Goal: Transaction & Acquisition: Obtain resource

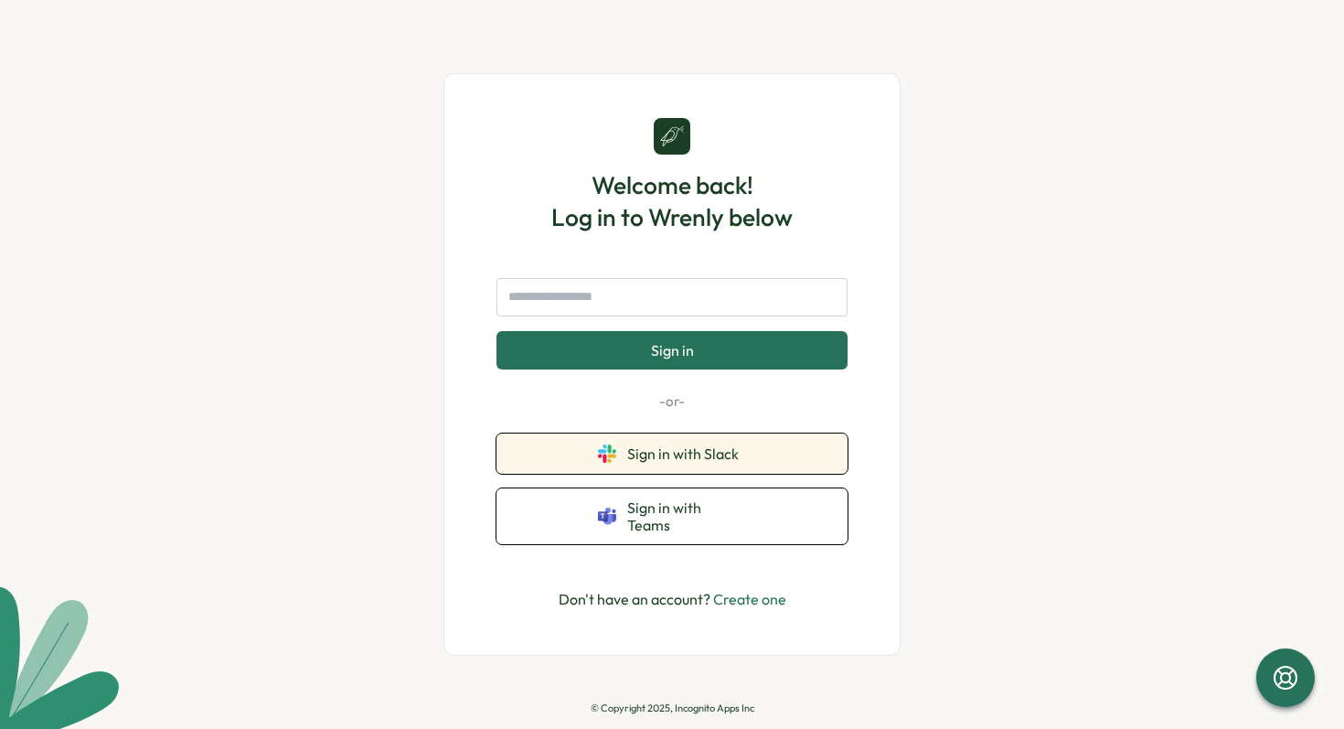
click at [666, 474] on button "Sign in with Slack" at bounding box center [671, 453] width 351 height 40
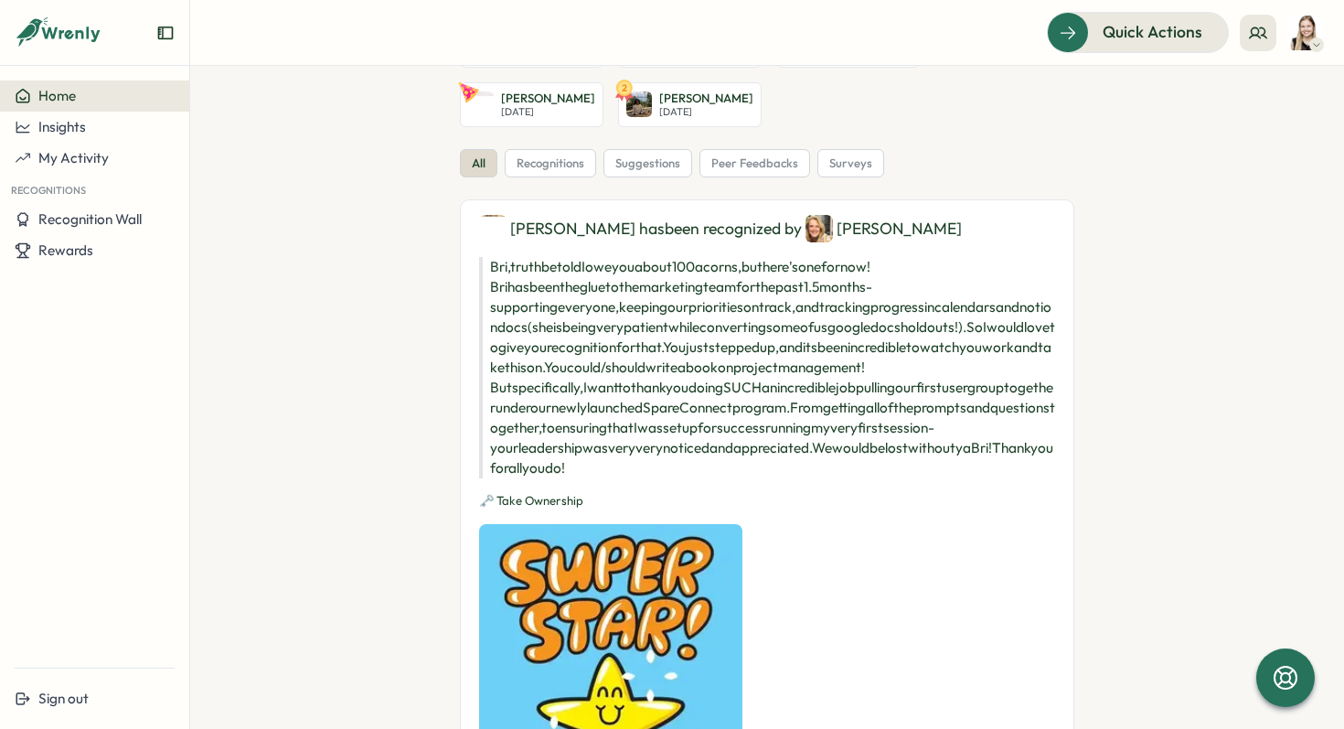
scroll to position [70, 0]
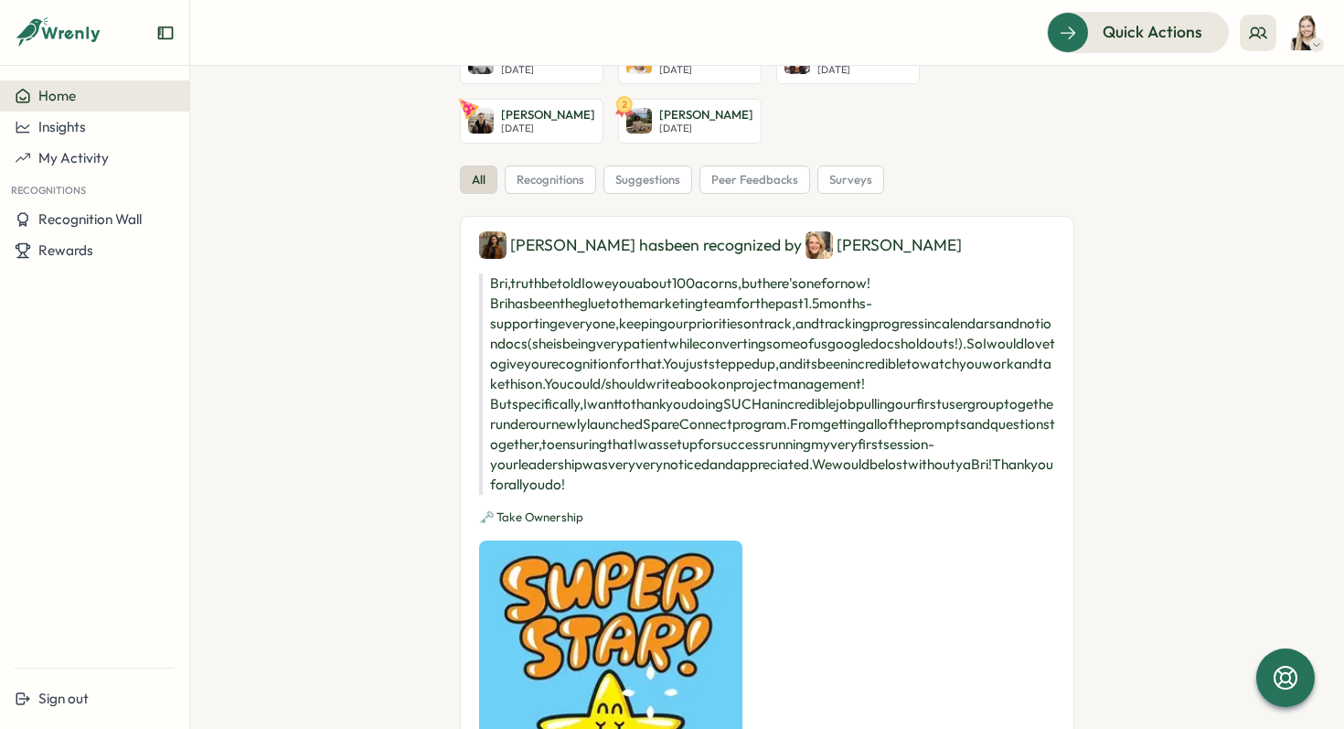
click at [628, 187] on div "suggestions" at bounding box center [647, 179] width 89 height 29
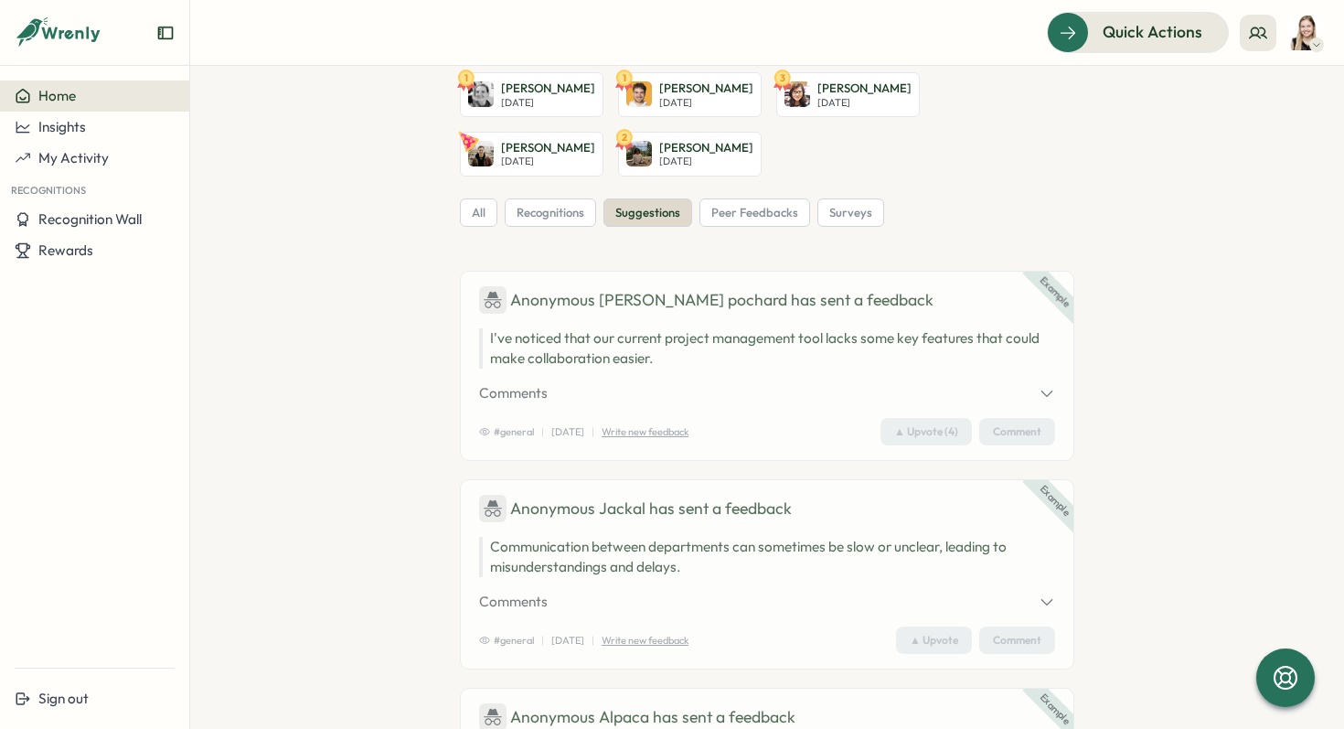
scroll to position [2, 0]
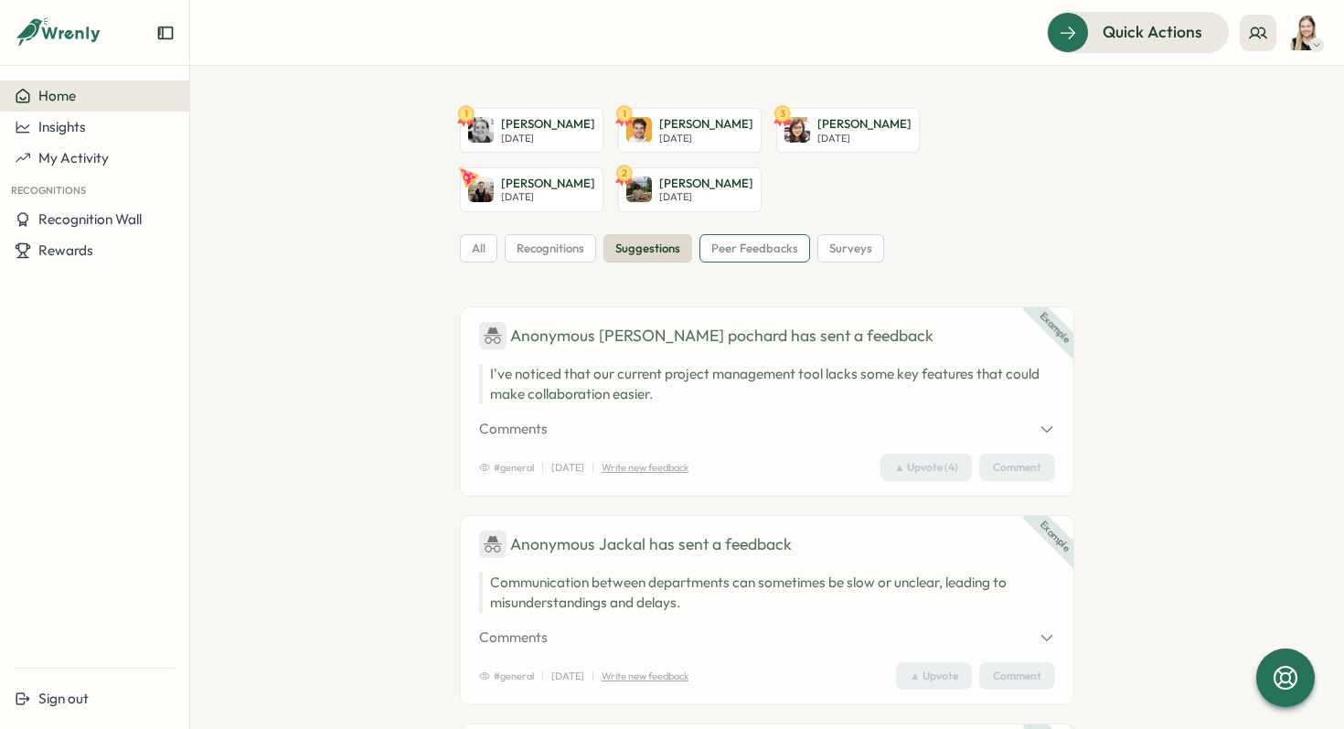
click at [754, 249] on span "peer feedbacks" at bounding box center [754, 248] width 87 height 16
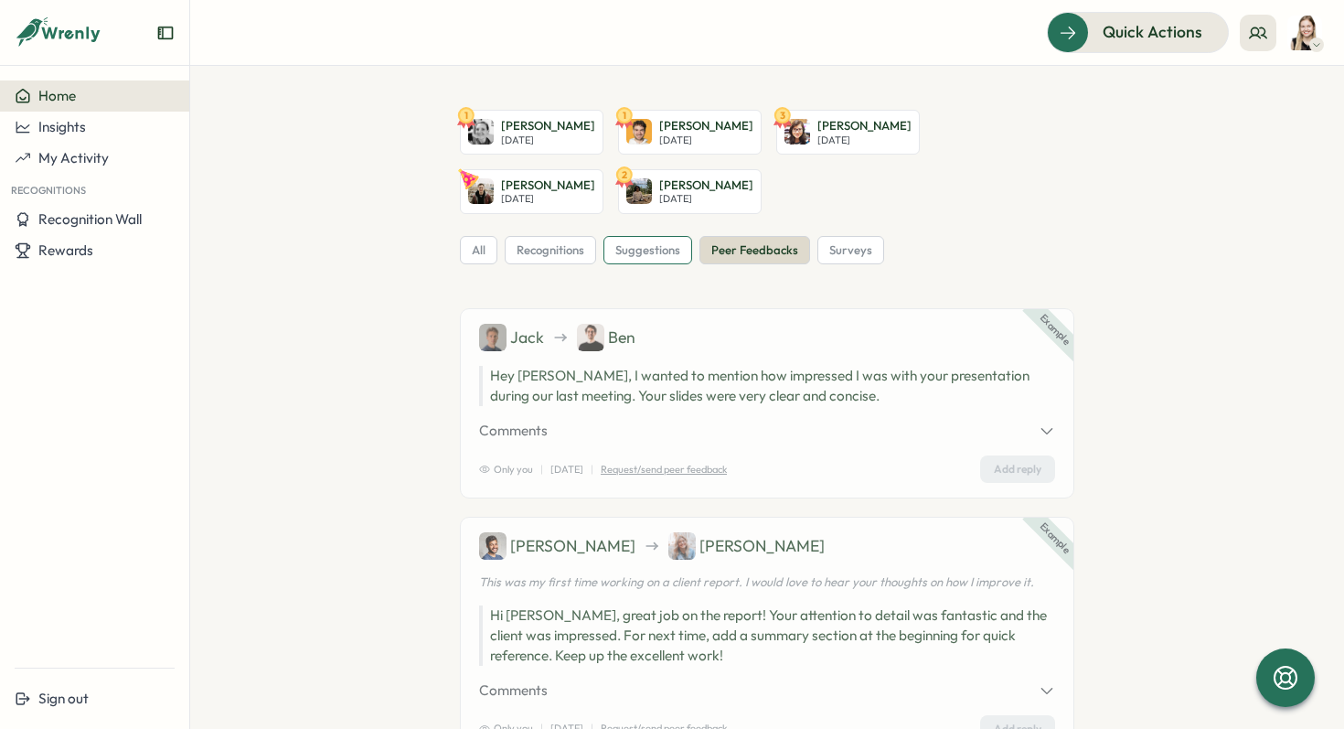
click at [673, 252] on span "suggestions" at bounding box center [647, 250] width 65 height 16
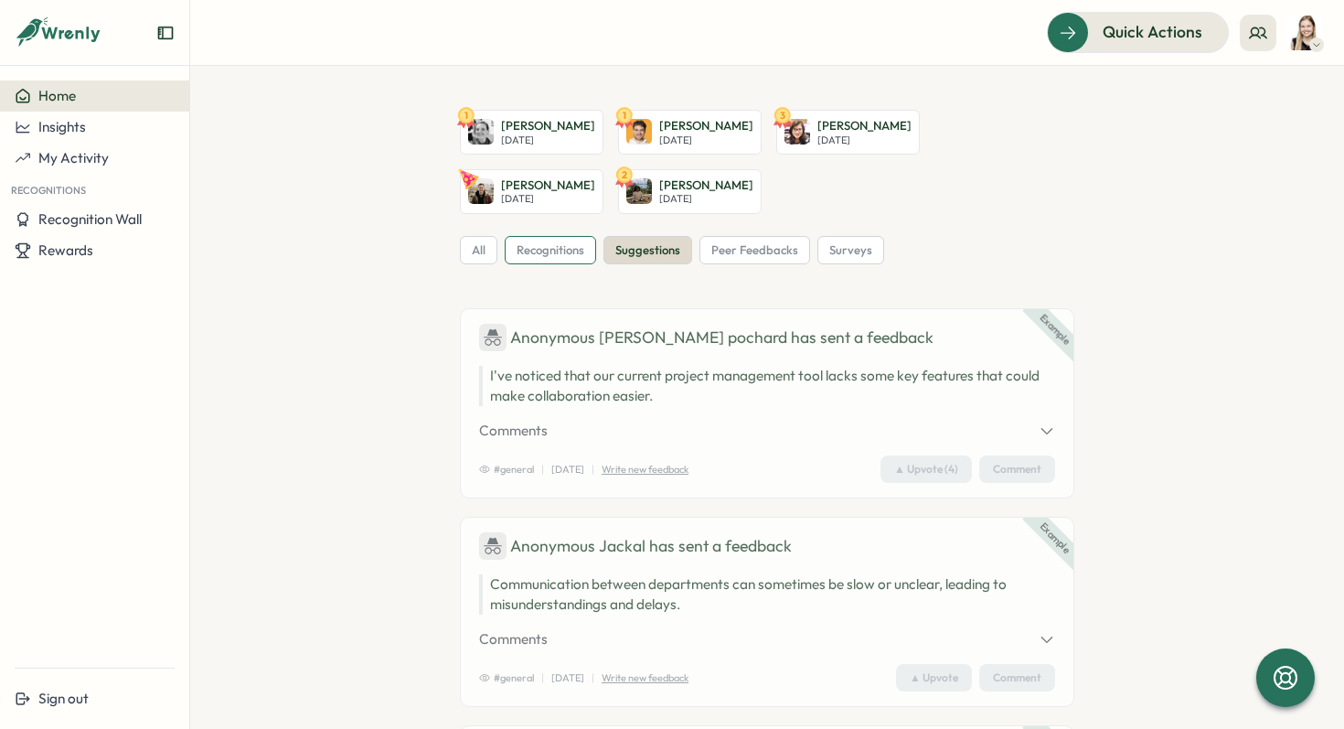
click at [548, 254] on span "recognitions" at bounding box center [551, 250] width 68 height 16
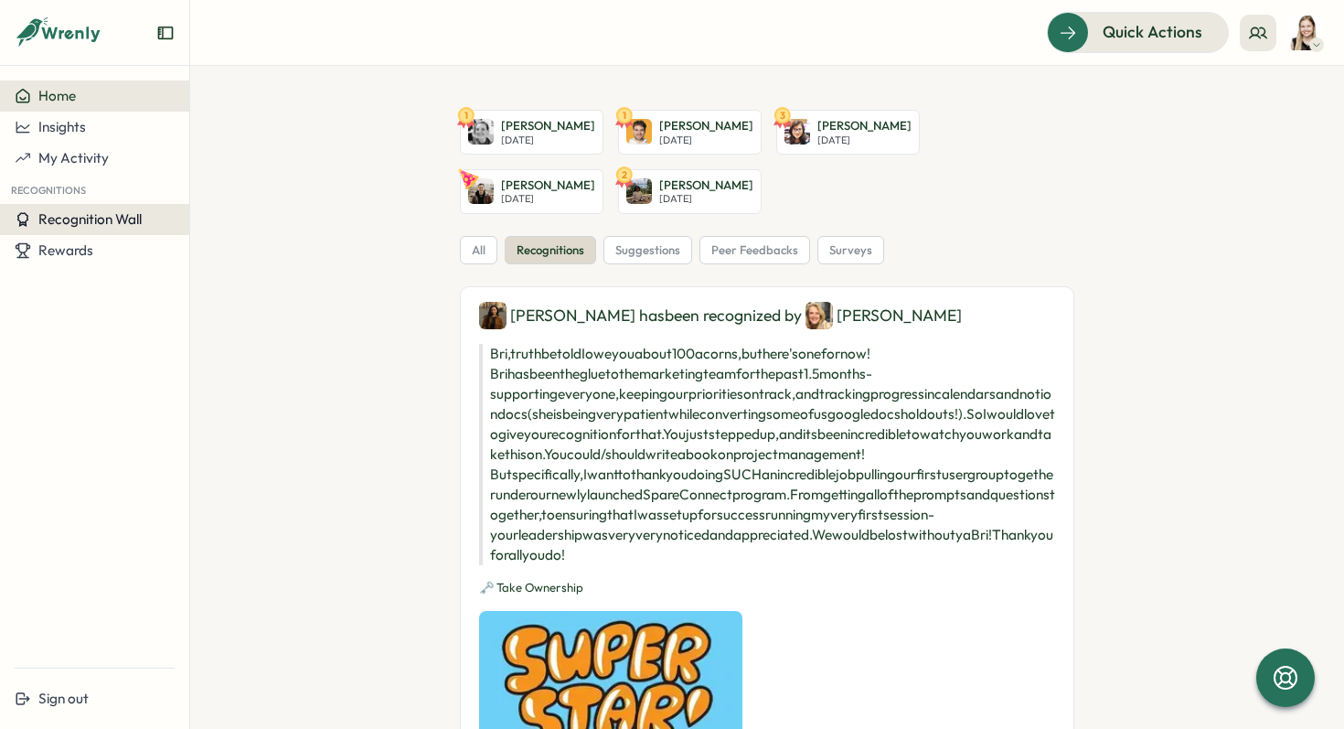
click at [112, 221] on span "Recognition Wall" at bounding box center [89, 218] width 103 height 17
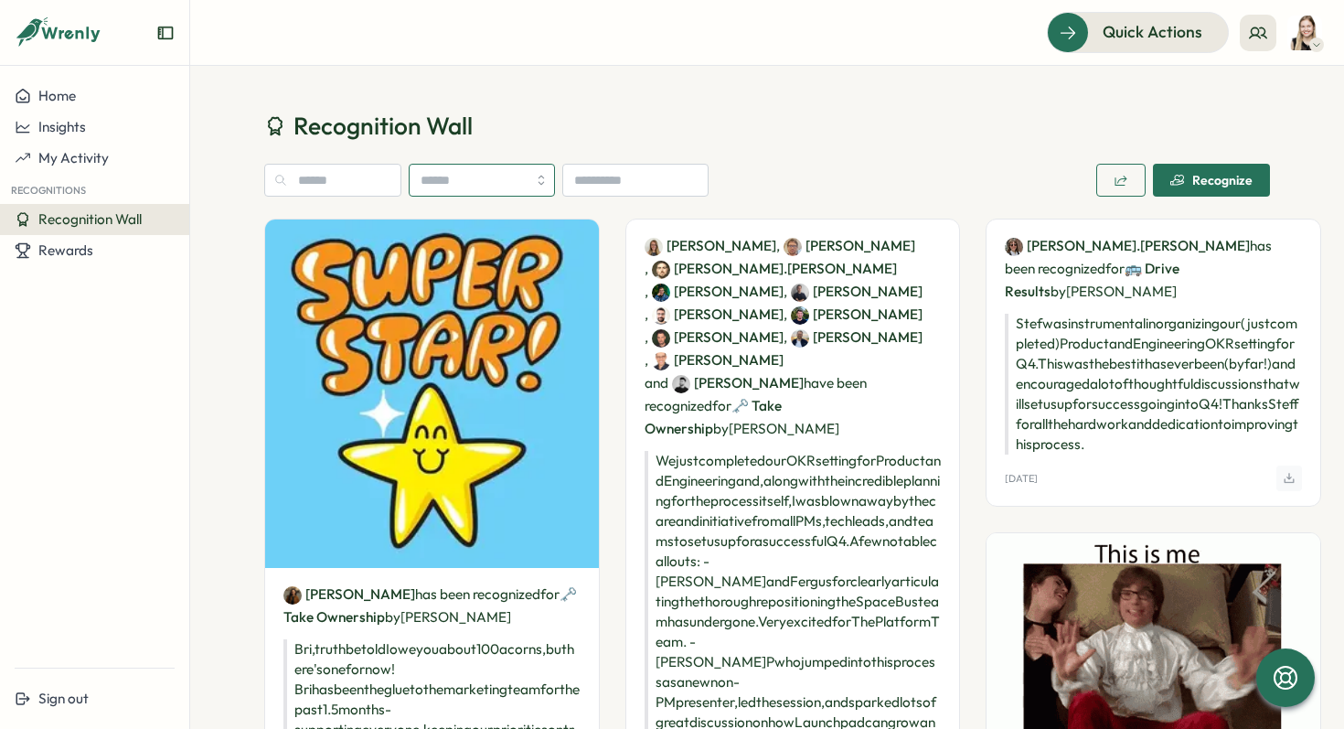
click at [519, 188] on input "search" at bounding box center [482, 180] width 146 height 33
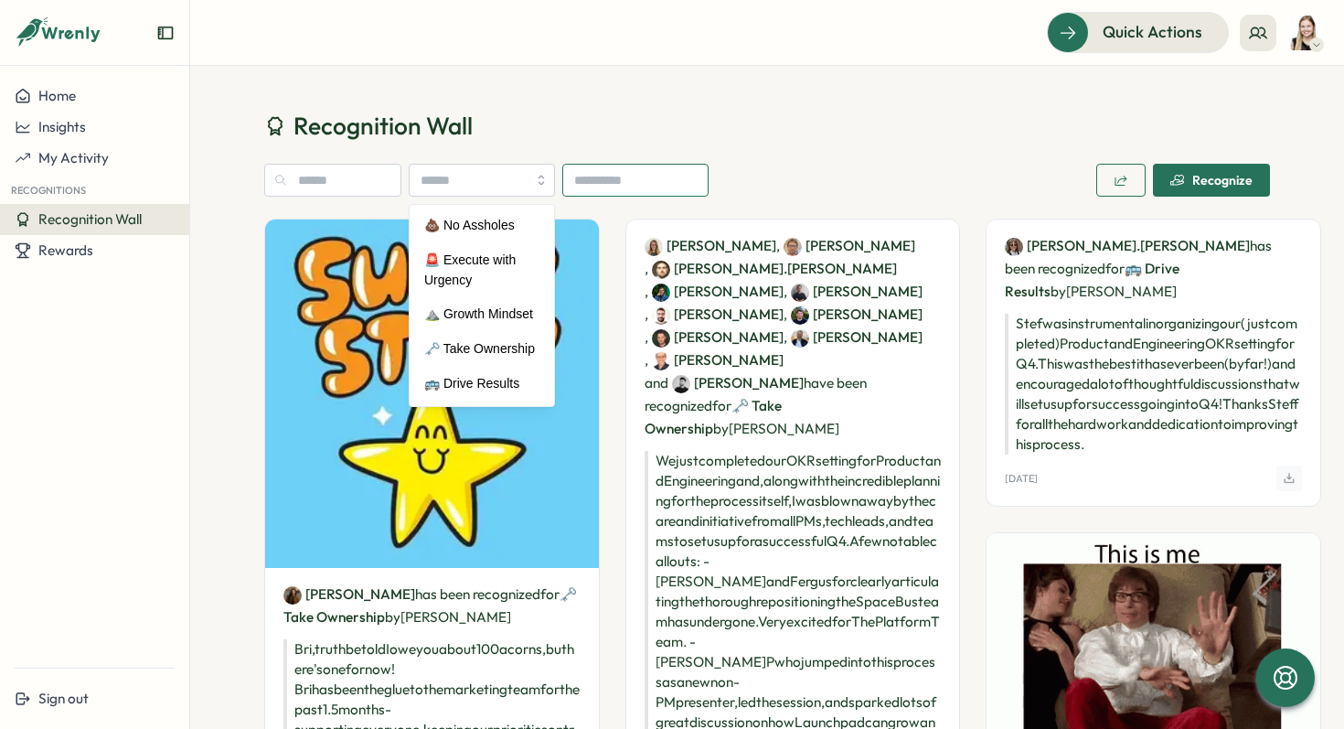
click at [611, 176] on input at bounding box center [635, 180] width 146 height 33
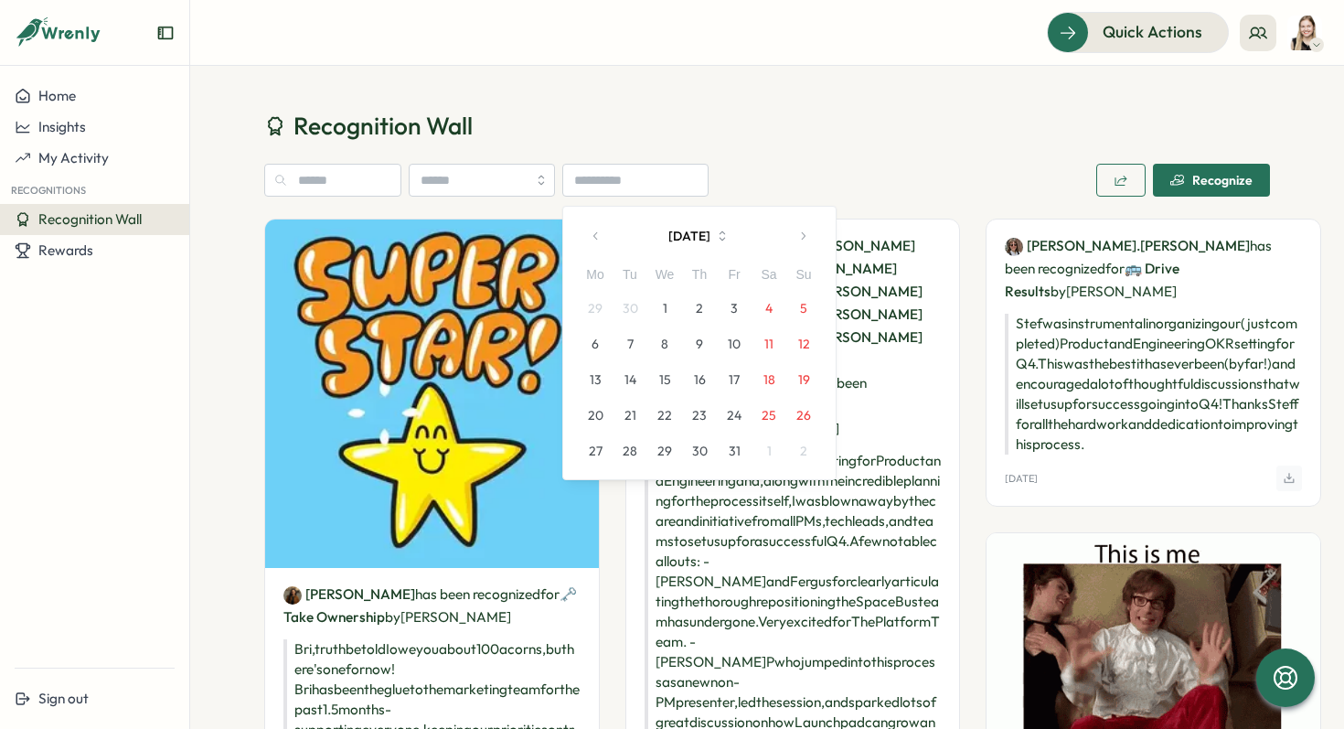
click at [707, 117] on h1 "Recognition Wall" at bounding box center [767, 126] width 1006 height 32
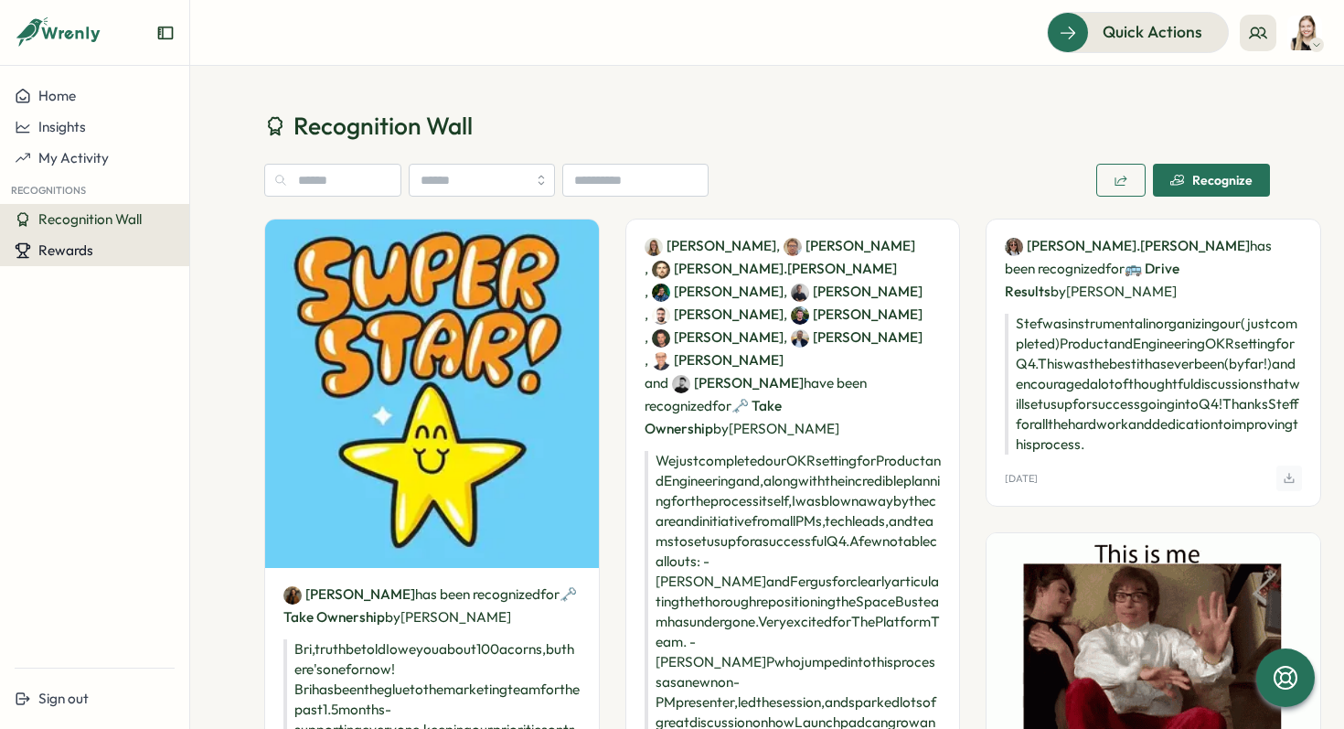
click at [89, 261] on button "Rewards" at bounding box center [94, 250] width 189 height 31
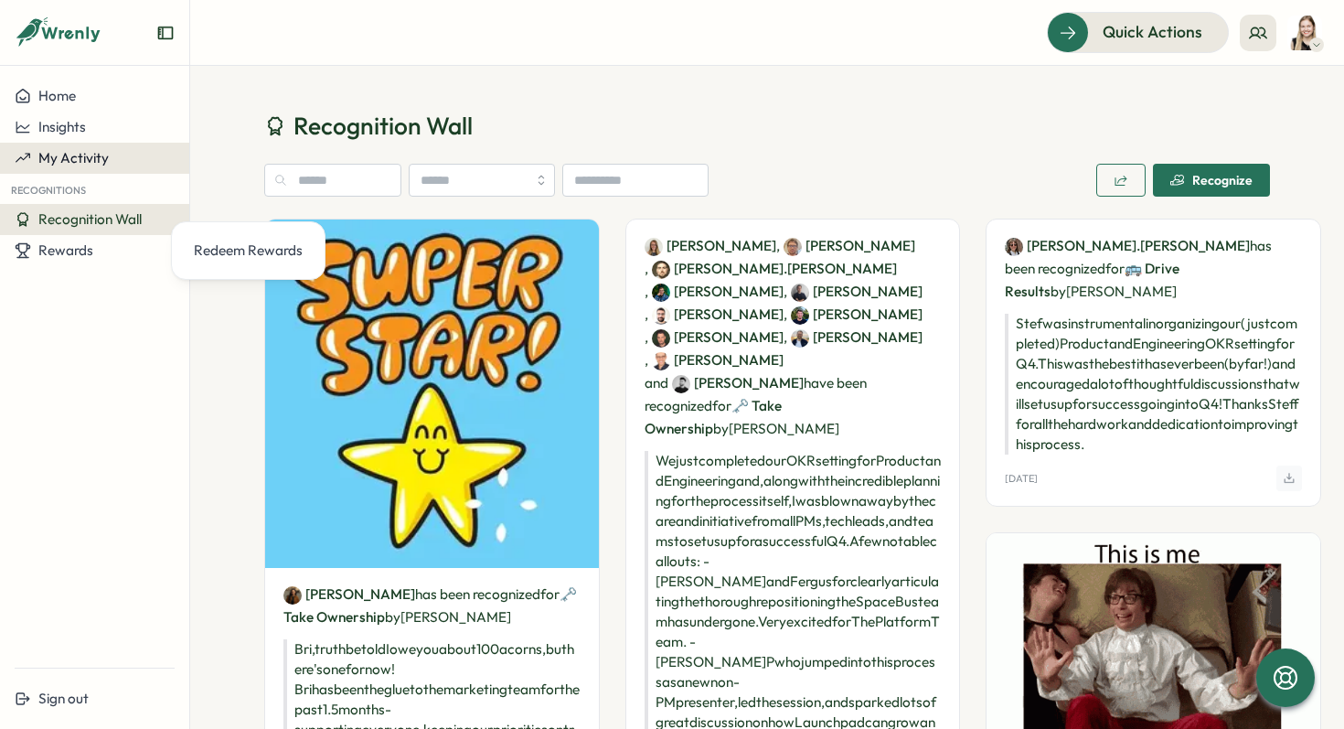
click at [57, 166] on button "My Activity" at bounding box center [94, 158] width 189 height 31
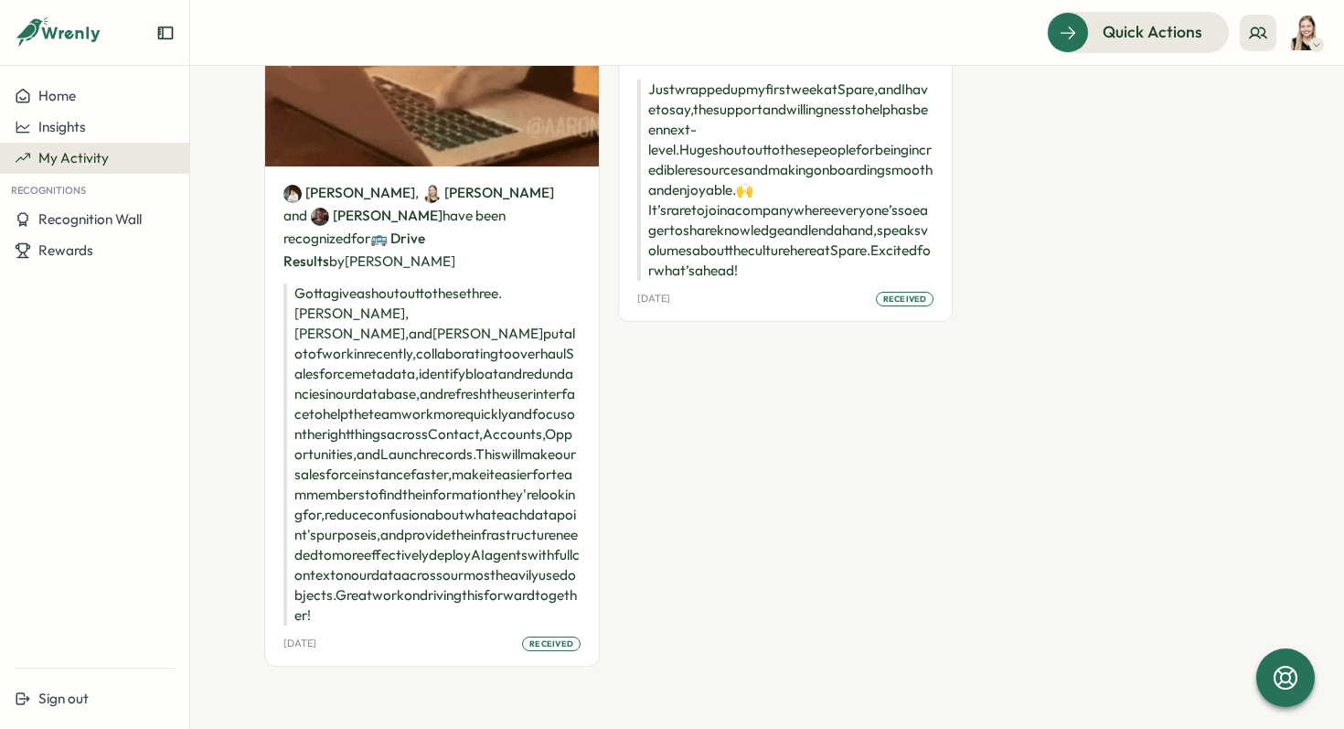
scroll to position [1066, 0]
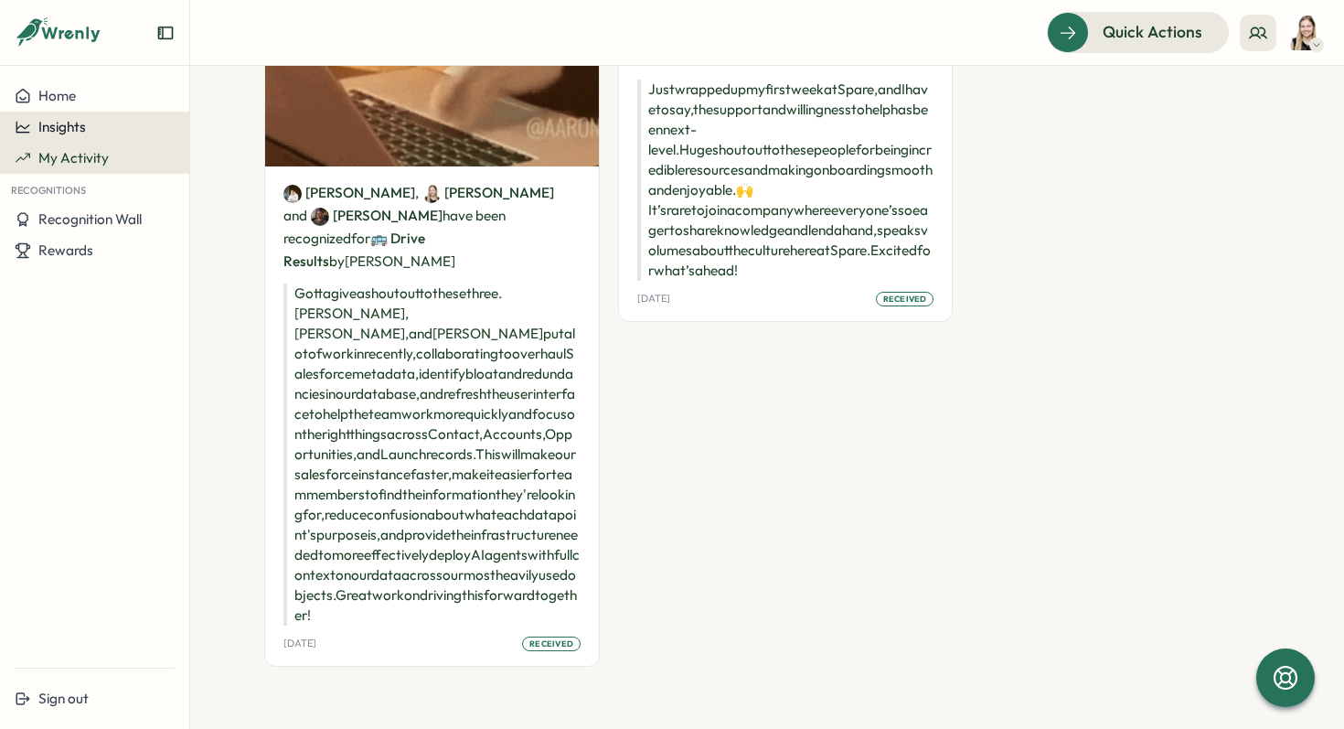
click at [95, 131] on div "Insights" at bounding box center [95, 127] width 160 height 16
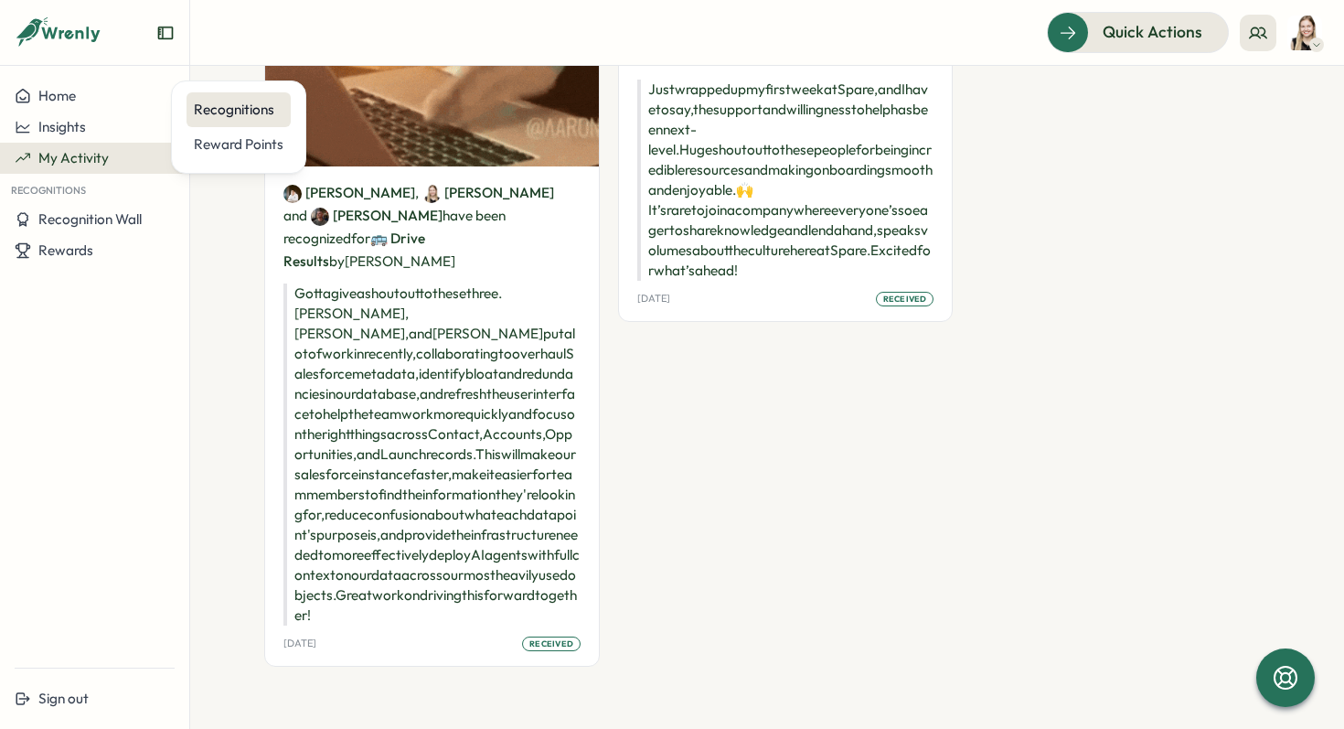
click at [213, 111] on div "Recognitions" at bounding box center [239, 110] width 90 height 20
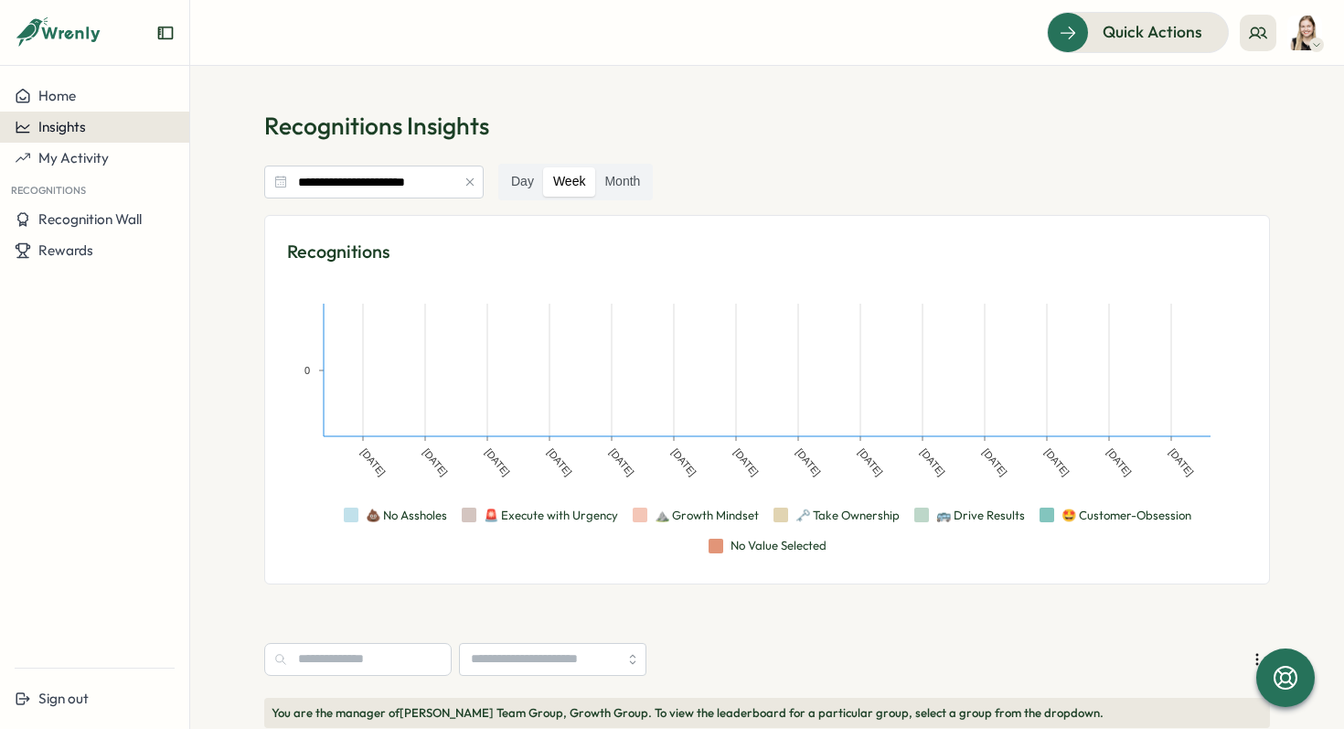
click at [102, 128] on div "Insights" at bounding box center [95, 127] width 160 height 16
click at [247, 142] on div "Reward Points" at bounding box center [239, 144] width 90 height 20
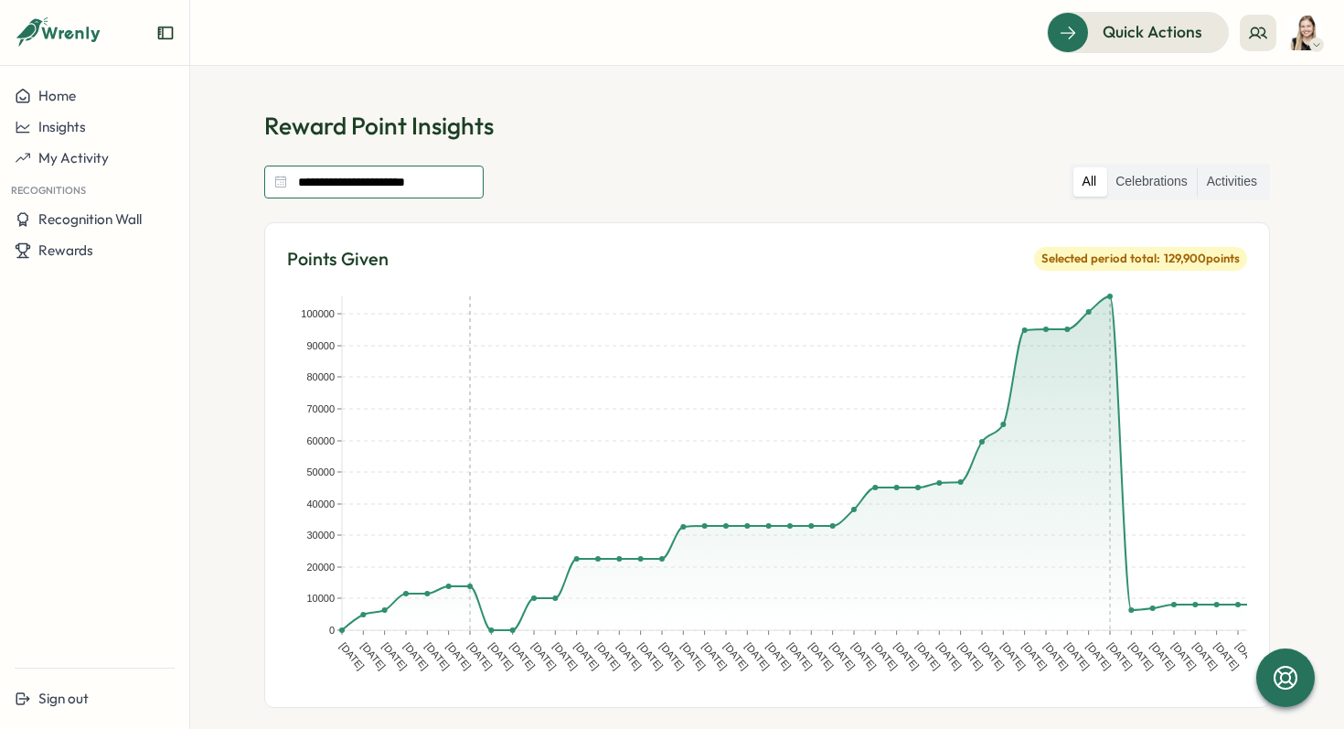
click at [429, 179] on input "**********" at bounding box center [373, 181] width 219 height 33
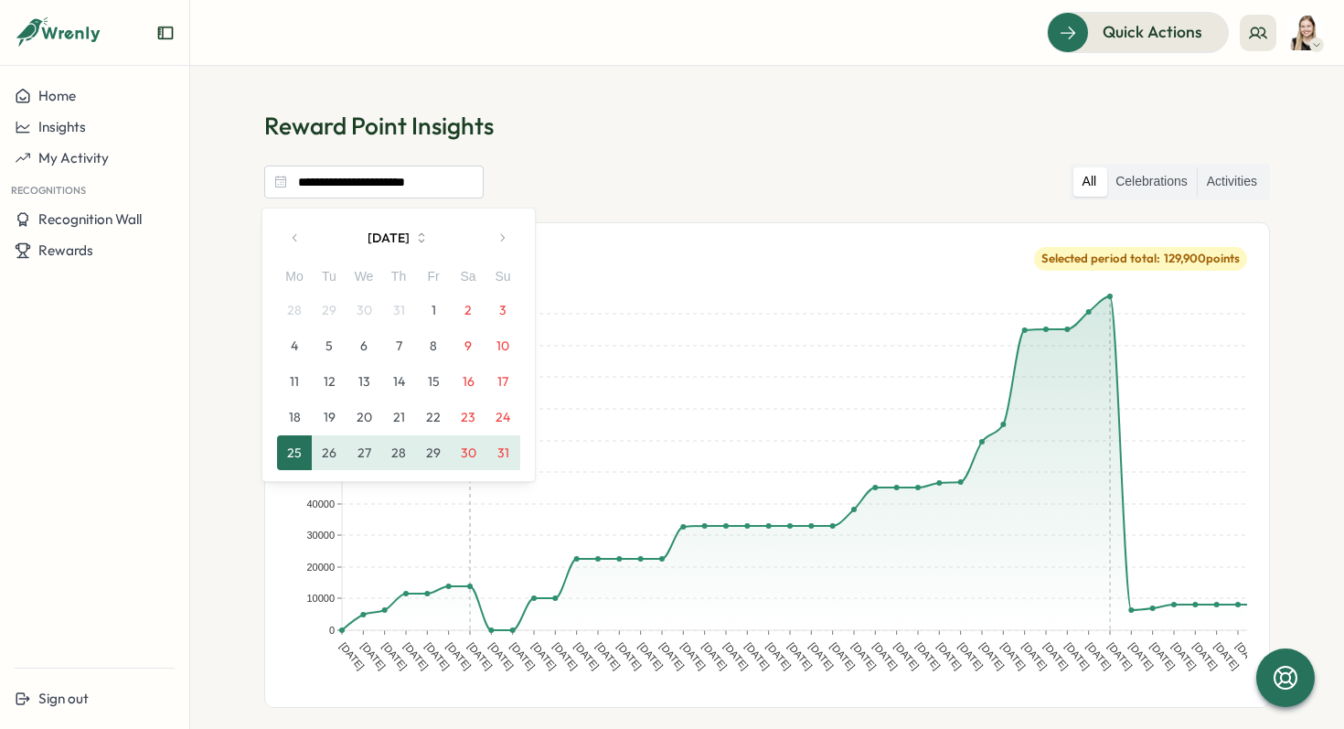
click at [302, 236] on button "button" at bounding box center [295, 237] width 37 height 37
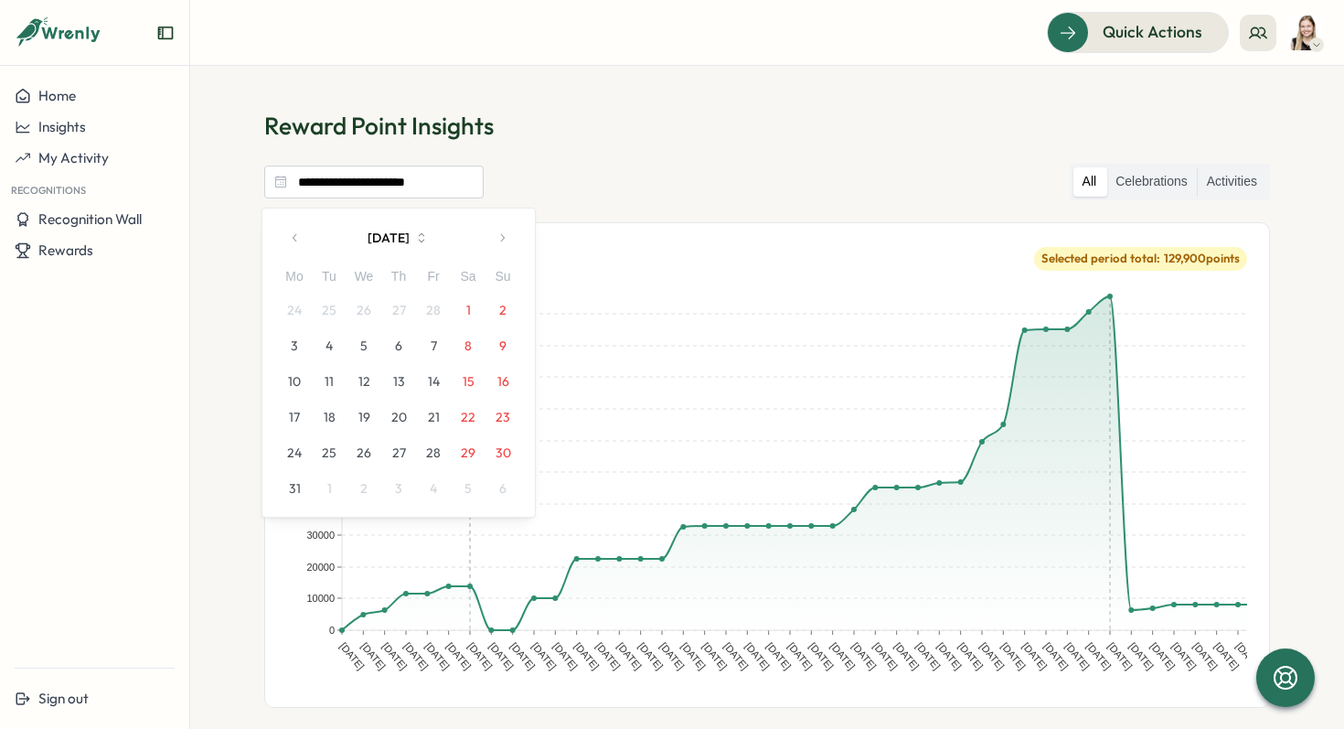
click at [302, 236] on button "button" at bounding box center [295, 237] width 37 height 37
click at [369, 312] on button "1" at bounding box center [364, 310] width 35 height 35
click at [430, 181] on input "**********" at bounding box center [373, 181] width 219 height 33
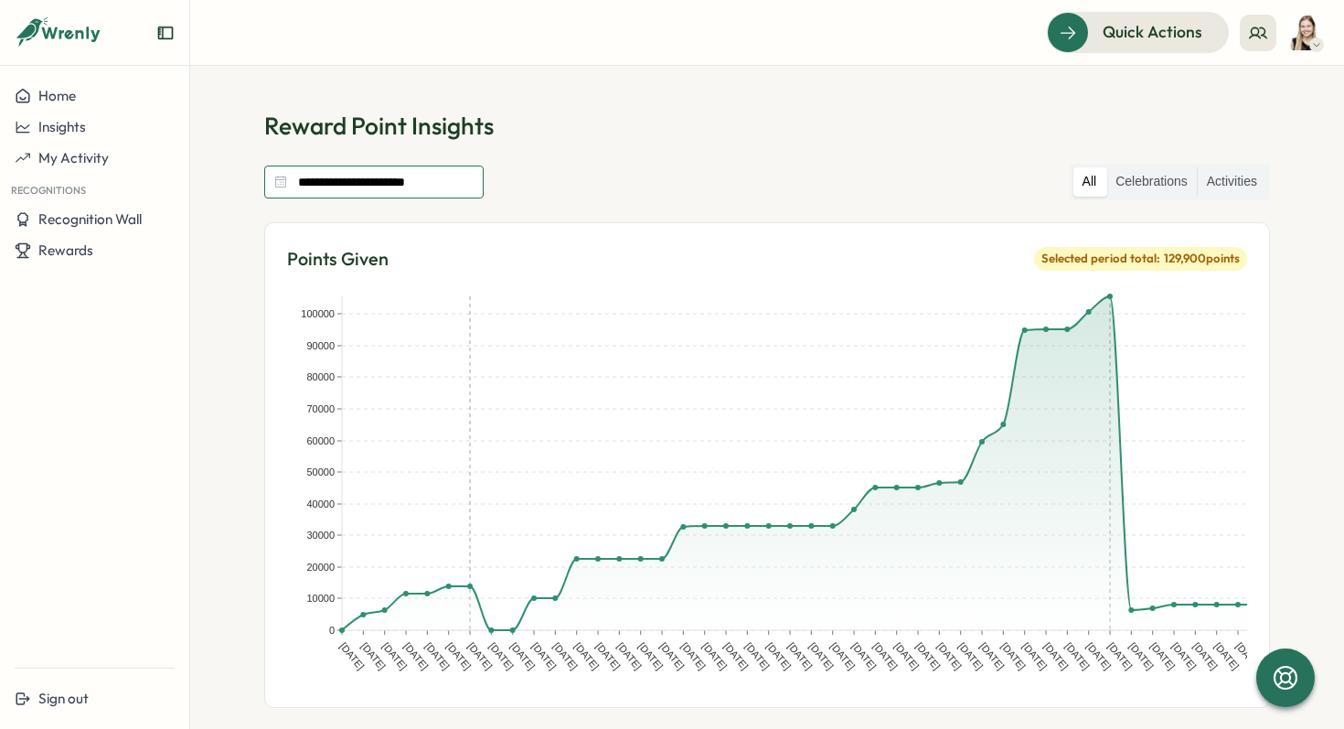
click at [373, 184] on input "**********" at bounding box center [373, 181] width 219 height 33
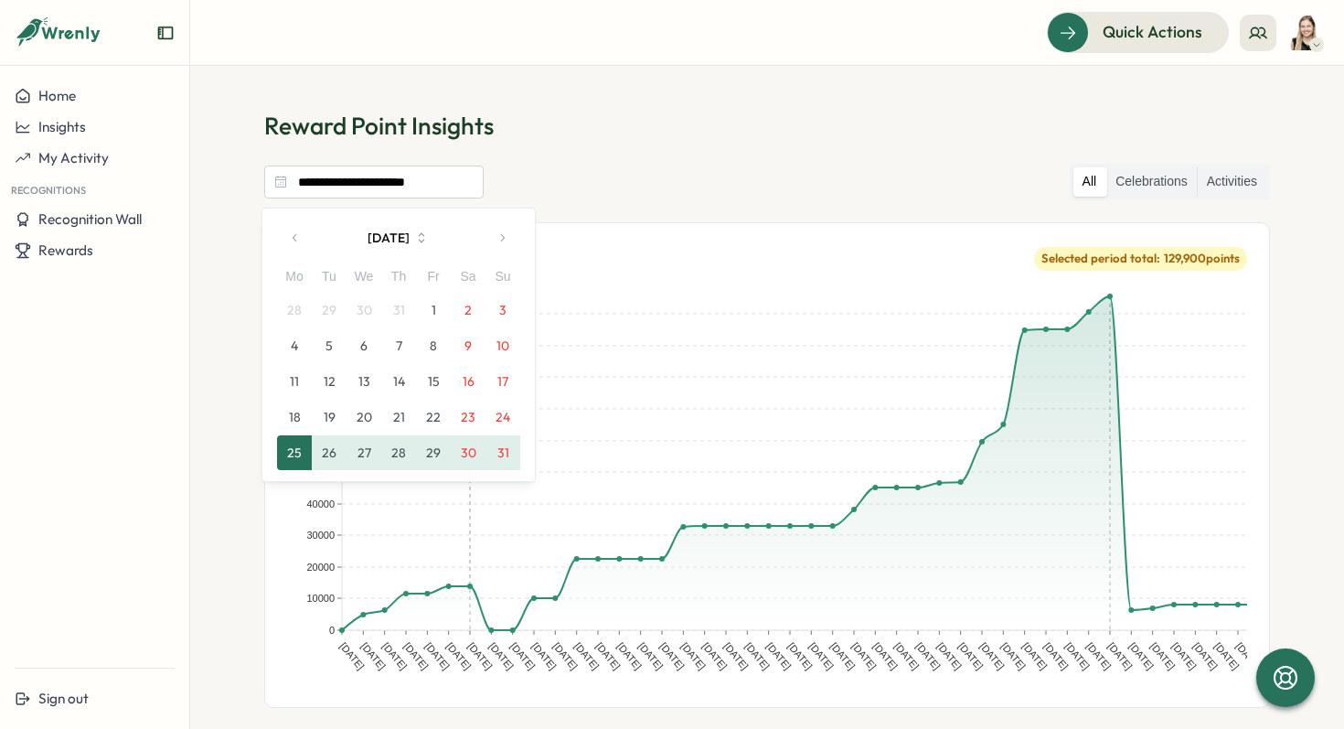
click at [294, 236] on icon "button" at bounding box center [295, 237] width 13 height 13
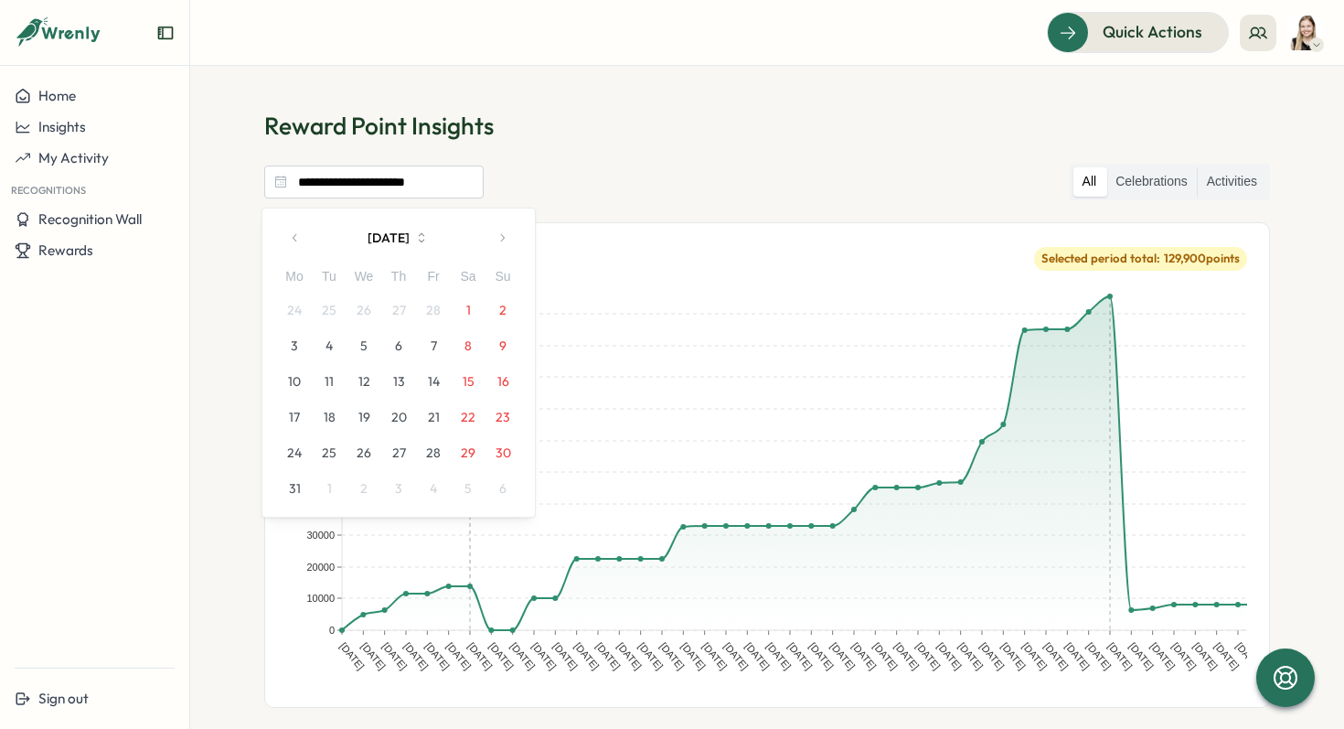
click at [294, 236] on icon "button" at bounding box center [295, 237] width 13 height 13
click at [365, 310] on button "1" at bounding box center [364, 310] width 35 height 35
click at [496, 231] on icon "button" at bounding box center [502, 237] width 13 height 13
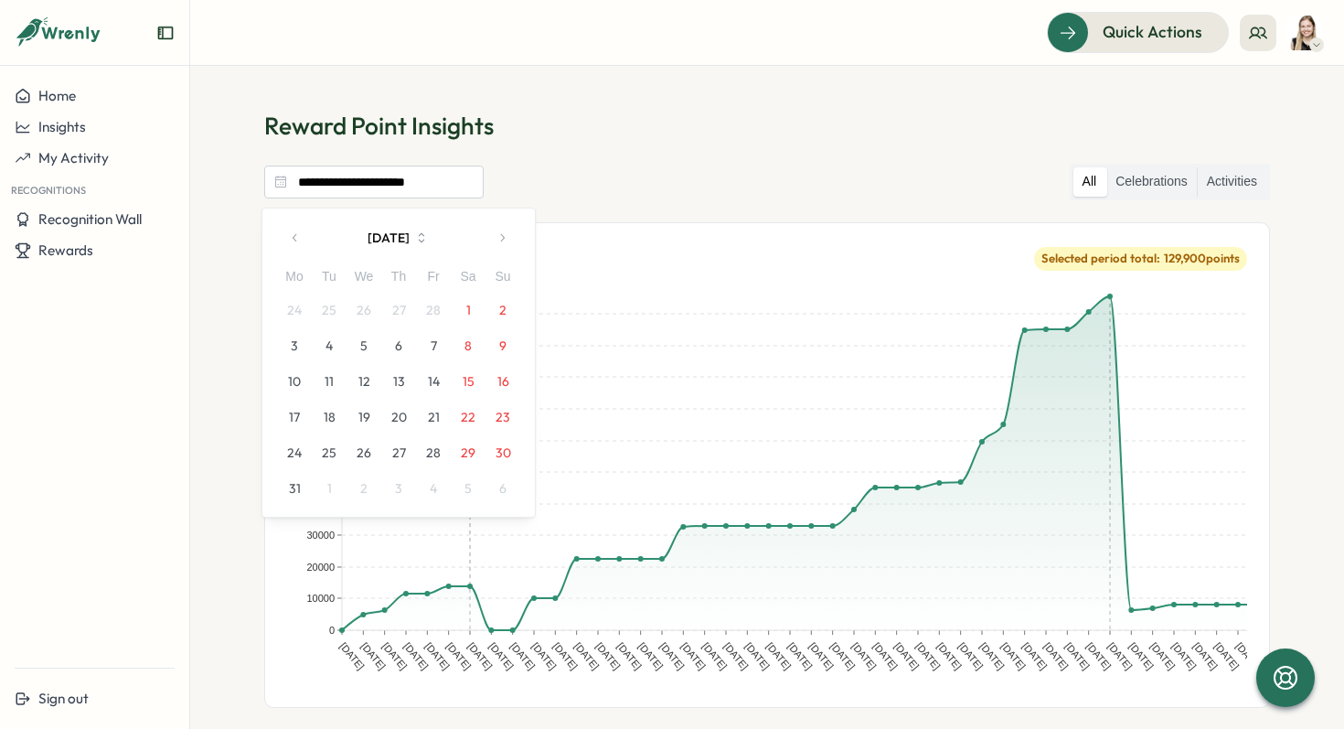
click at [496, 231] on icon "button" at bounding box center [502, 237] width 13 height 13
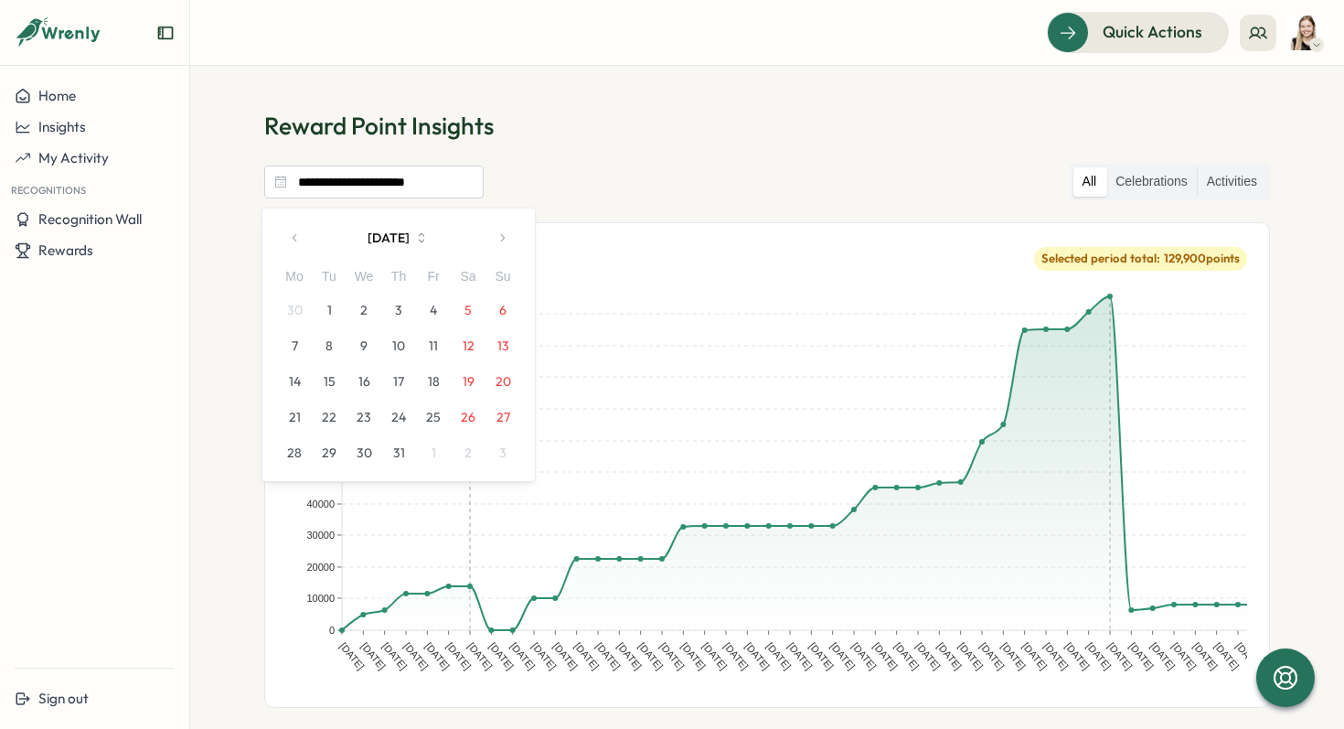
click at [496, 231] on icon "button" at bounding box center [502, 237] width 13 height 13
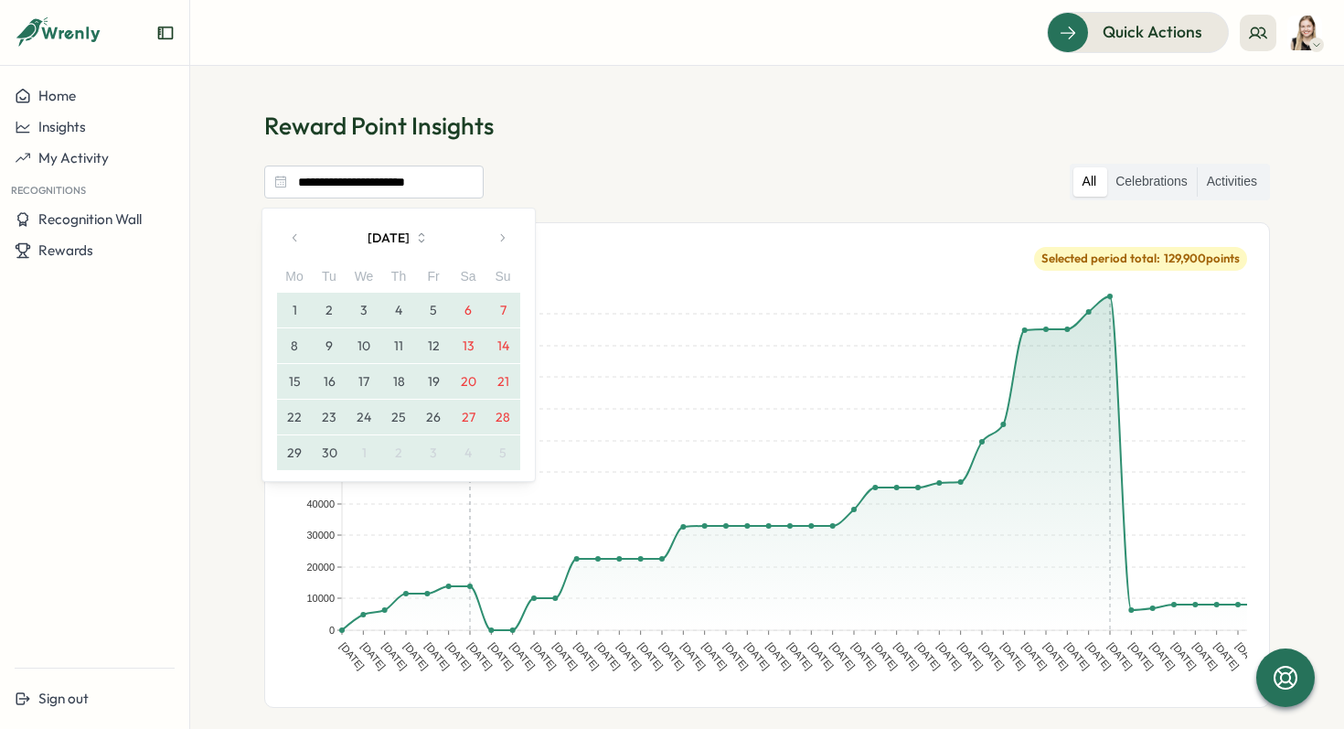
click at [295, 243] on icon "button" at bounding box center [295, 237] width 13 height 13
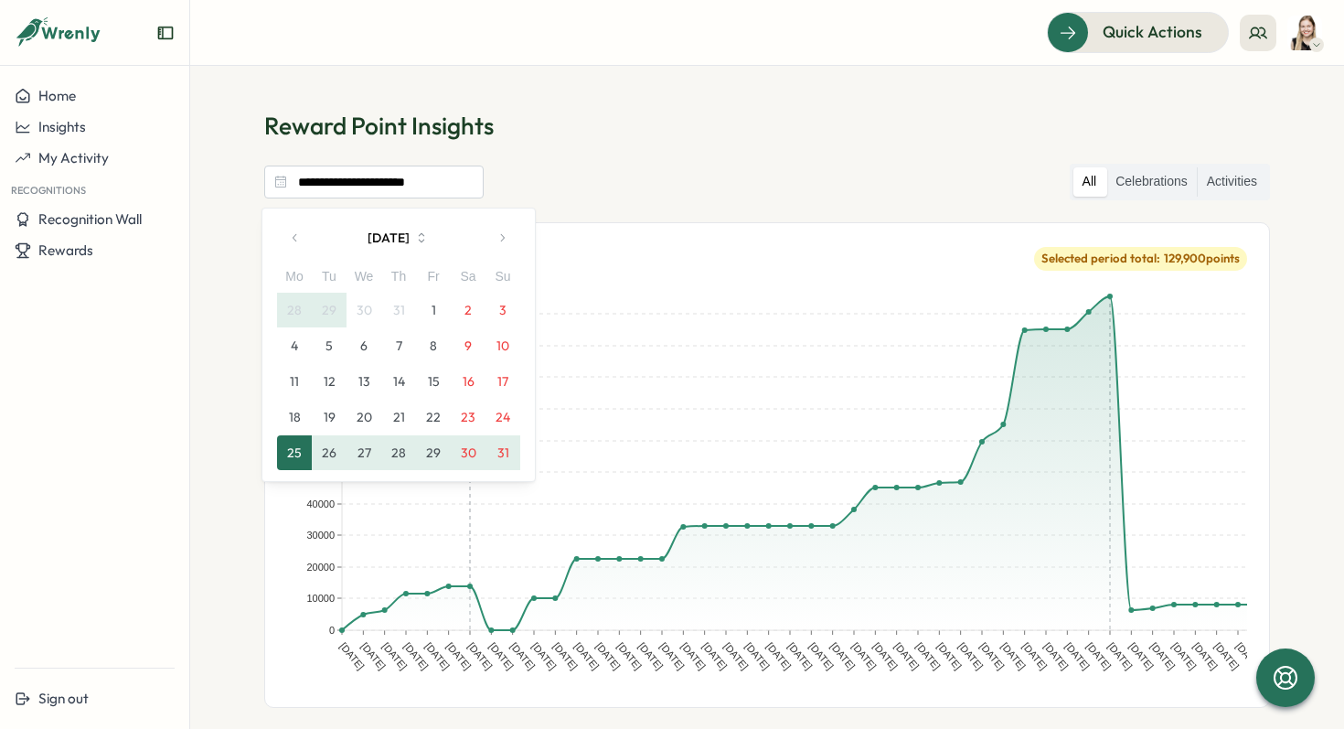
click at [503, 237] on icon "button" at bounding box center [503, 237] width 4 height 7
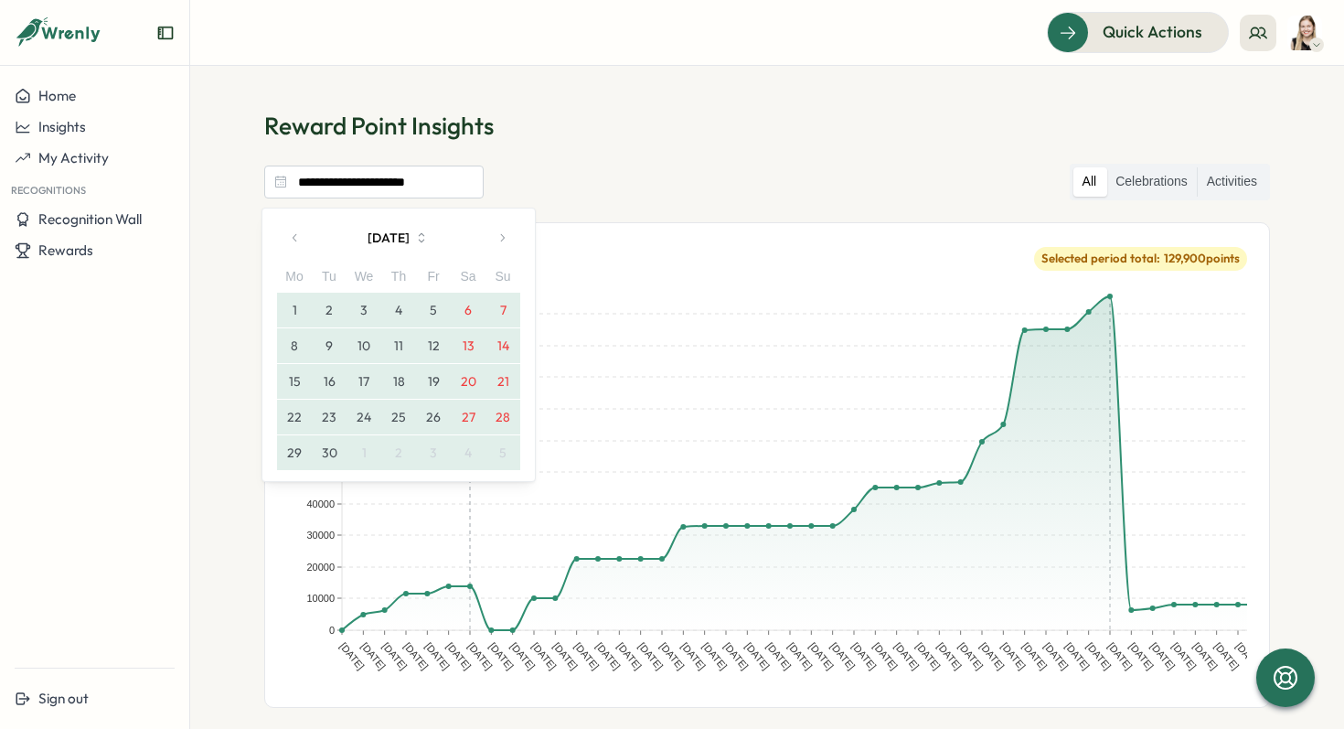
click at [503, 237] on icon "button" at bounding box center [503, 237] width 4 height 7
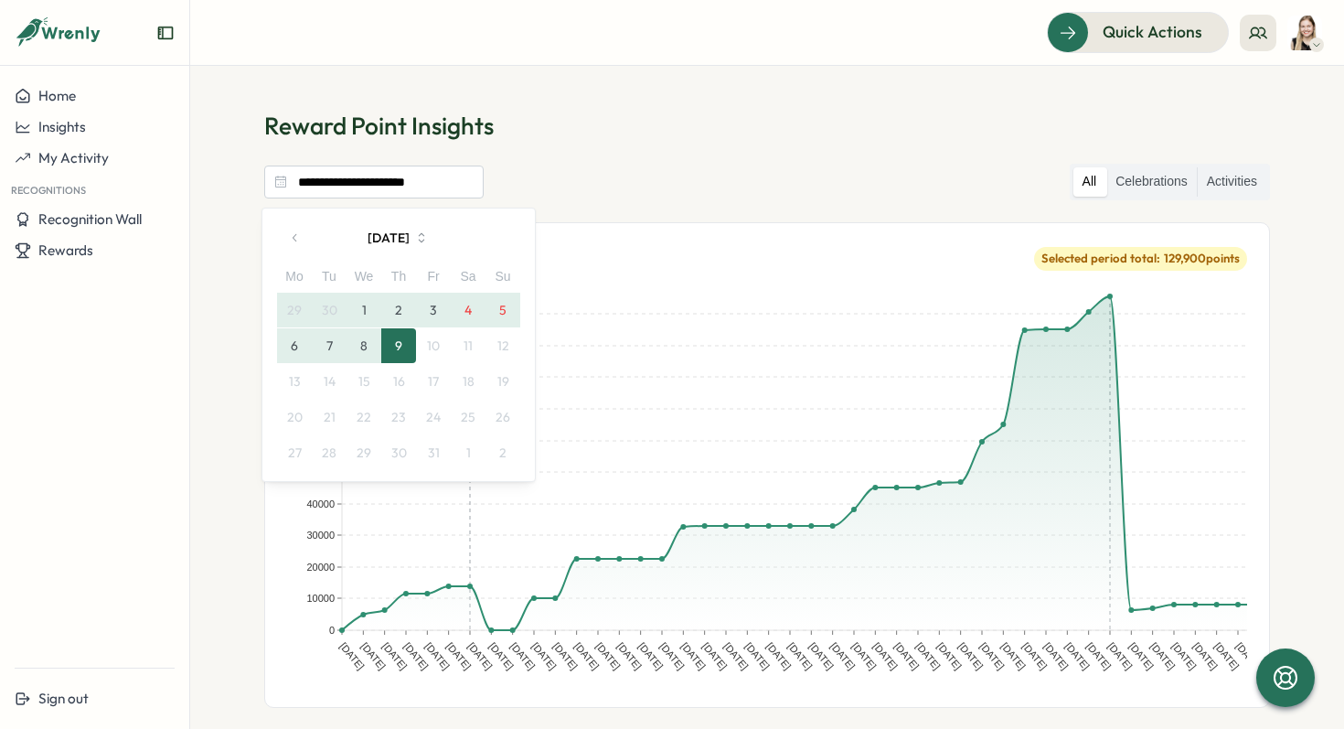
click at [397, 345] on button "9" at bounding box center [398, 345] width 35 height 35
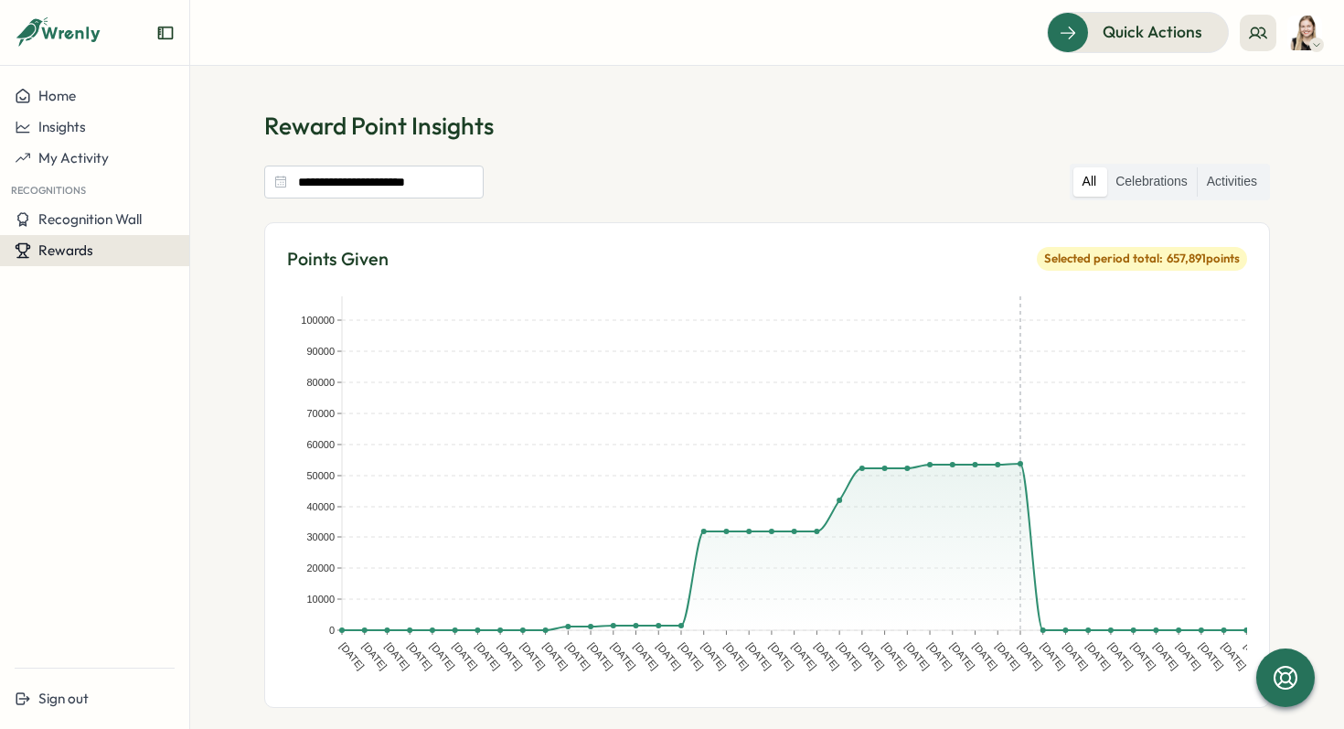
click at [79, 255] on span "Rewards" at bounding box center [65, 249] width 55 height 17
click at [235, 237] on div "Redeem Rewards" at bounding box center [248, 250] width 123 height 35
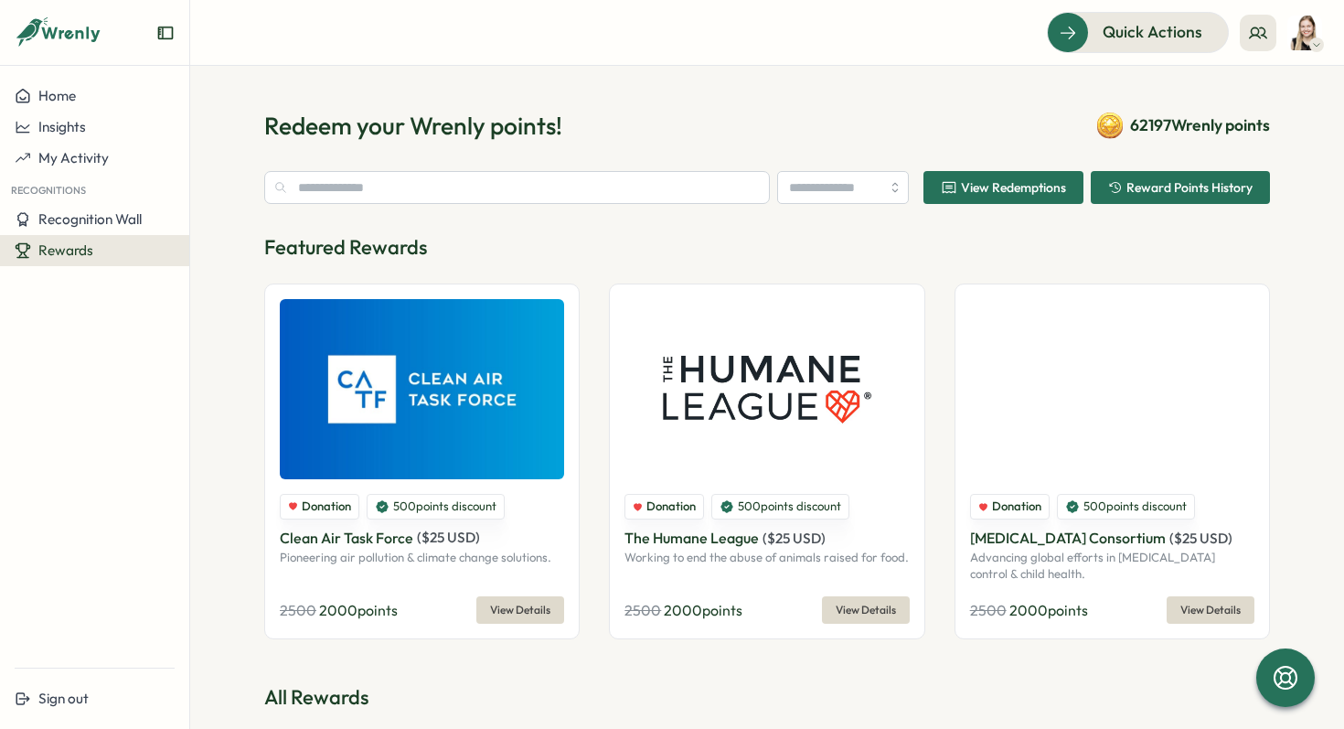
type input "******"
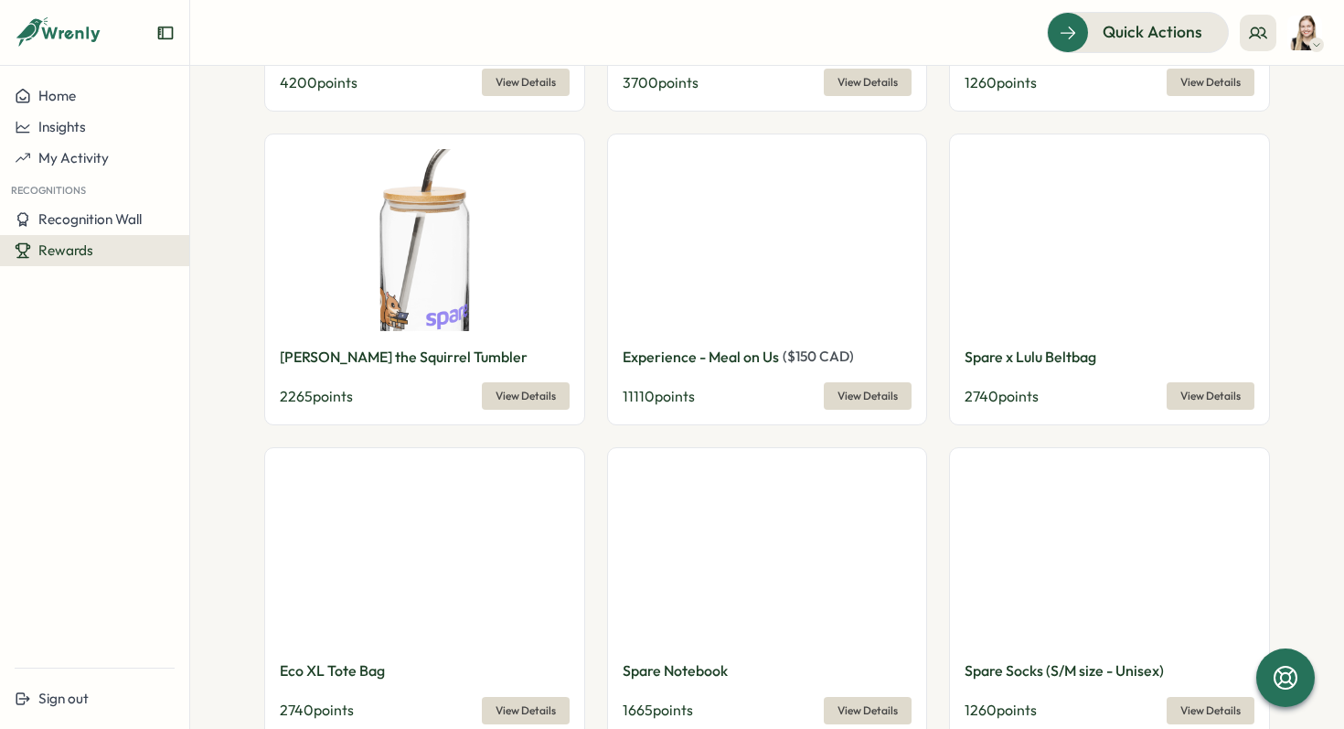
scroll to position [911, 0]
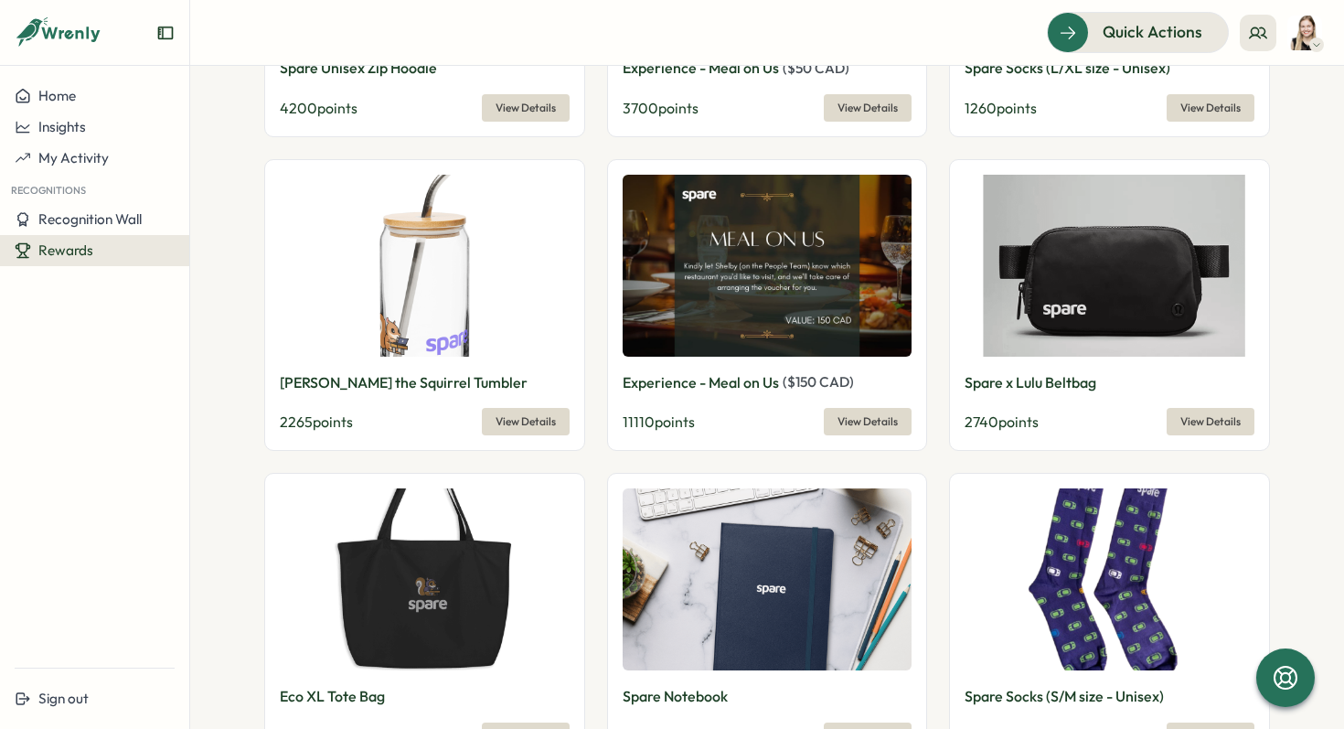
click at [1129, 309] on img at bounding box center [1110, 266] width 290 height 182
click at [1197, 423] on span "View Details" at bounding box center [1210, 422] width 60 height 26
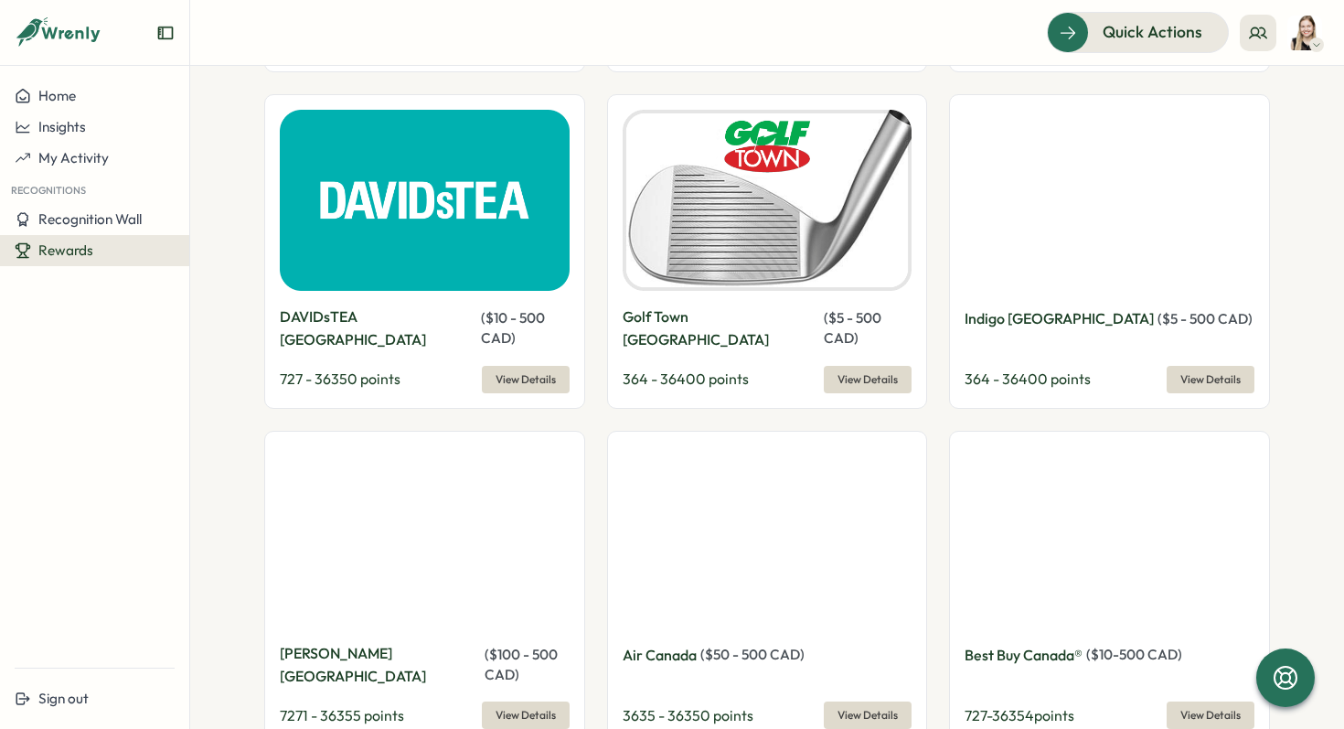
scroll to position [2982, 0]
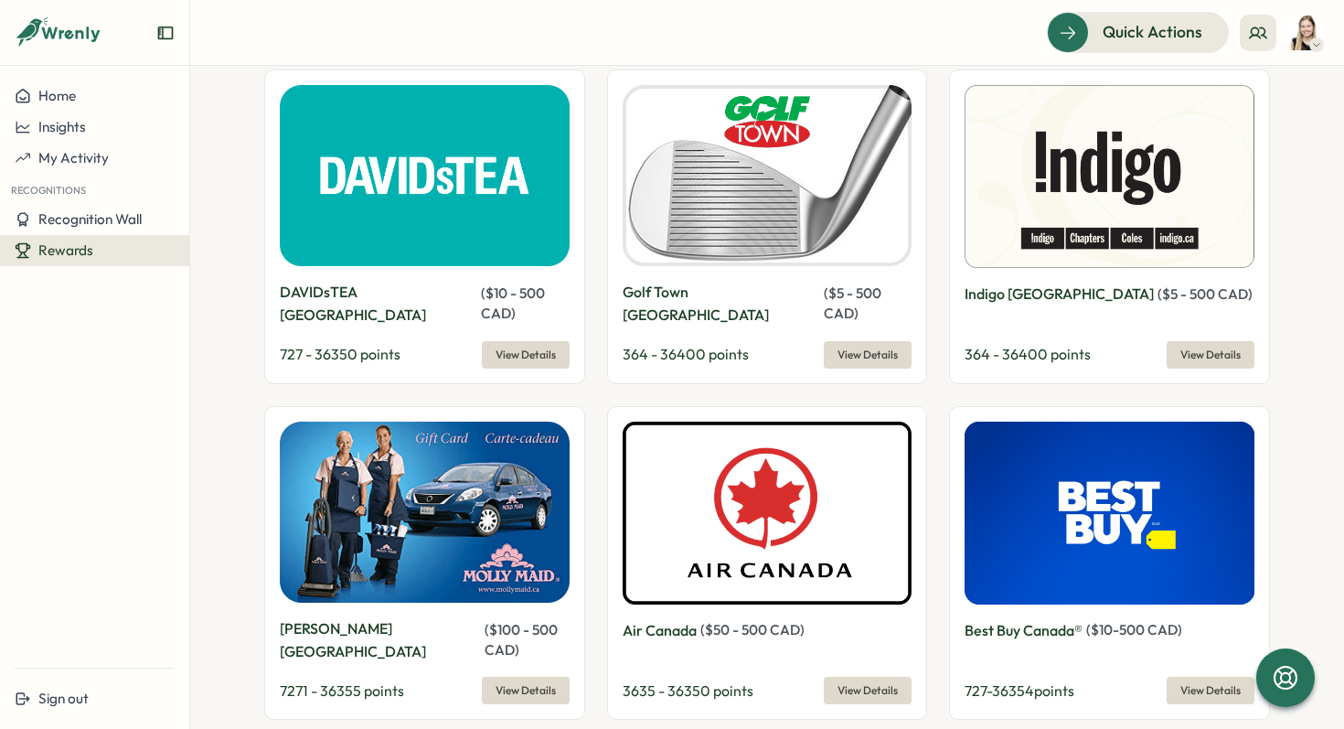
click at [855, 677] on span "View Details" at bounding box center [867, 690] width 60 height 26
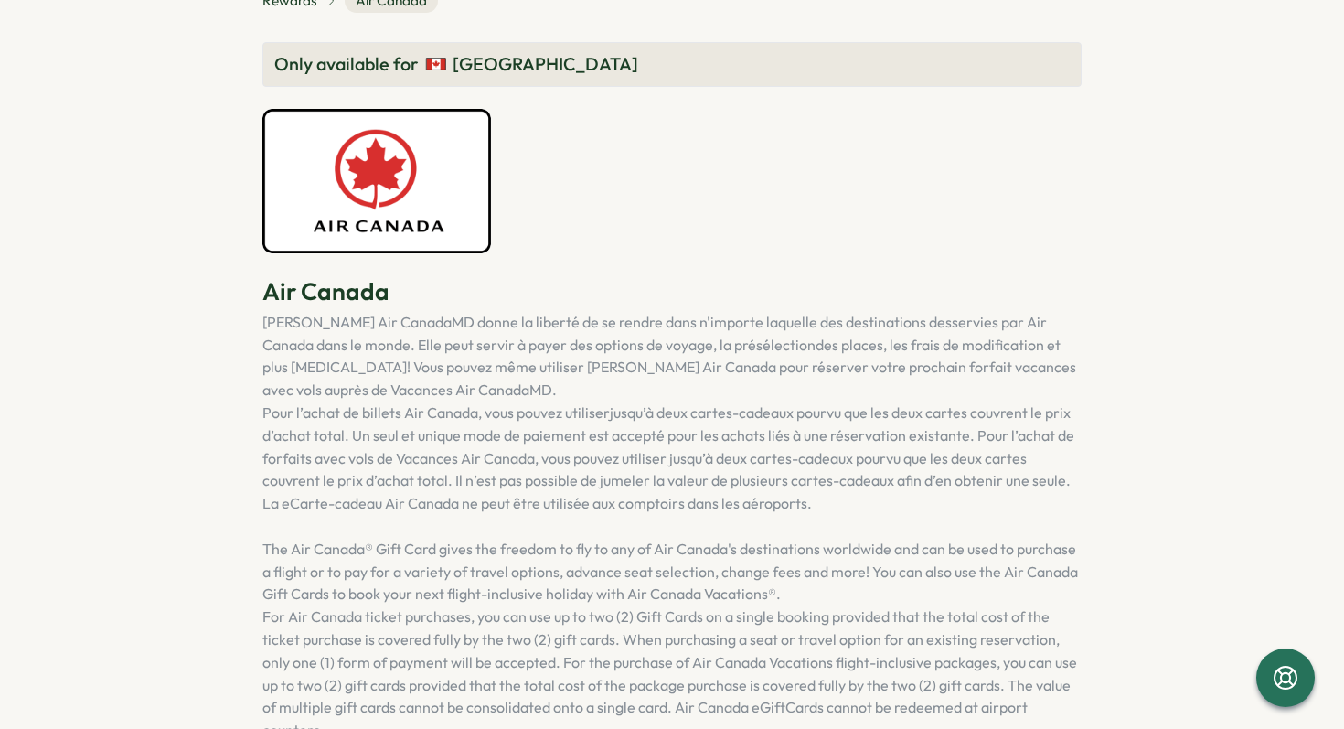
scroll to position [158, 0]
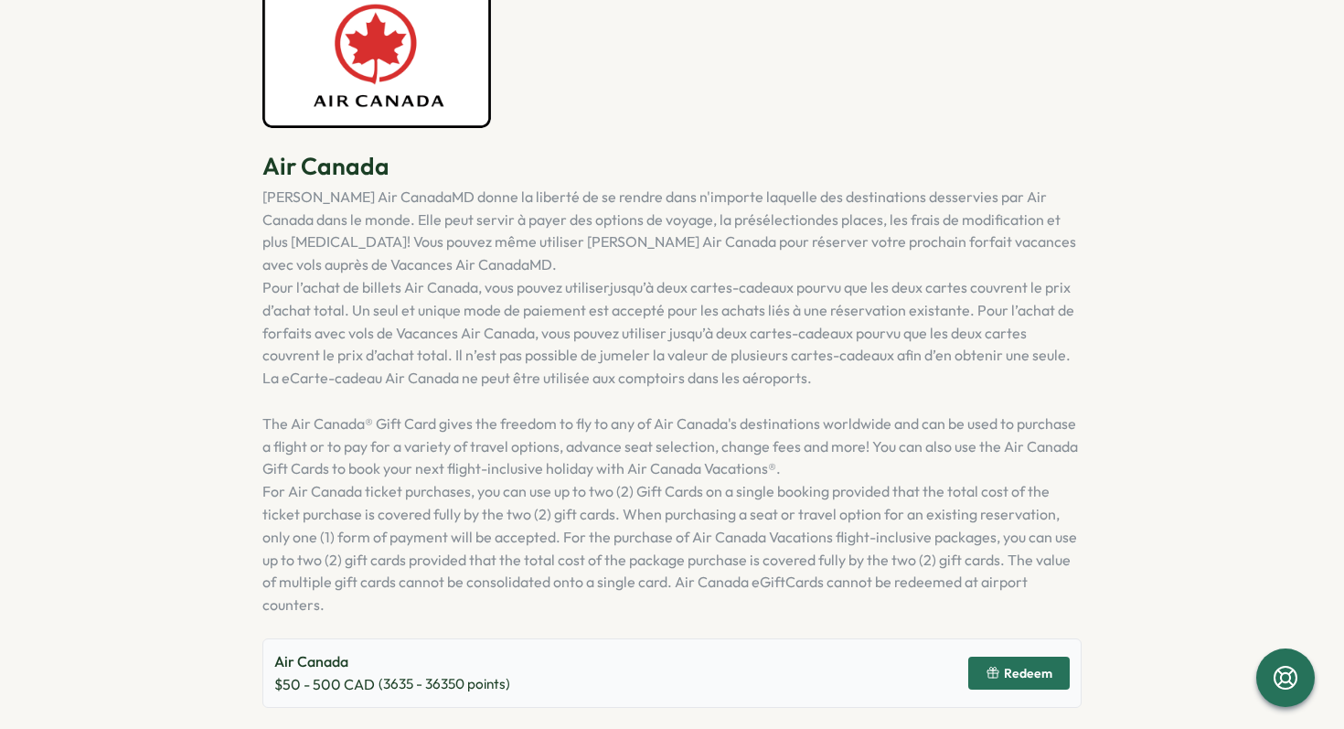
click at [1010, 673] on span "Redeem" at bounding box center [1028, 673] width 48 height 13
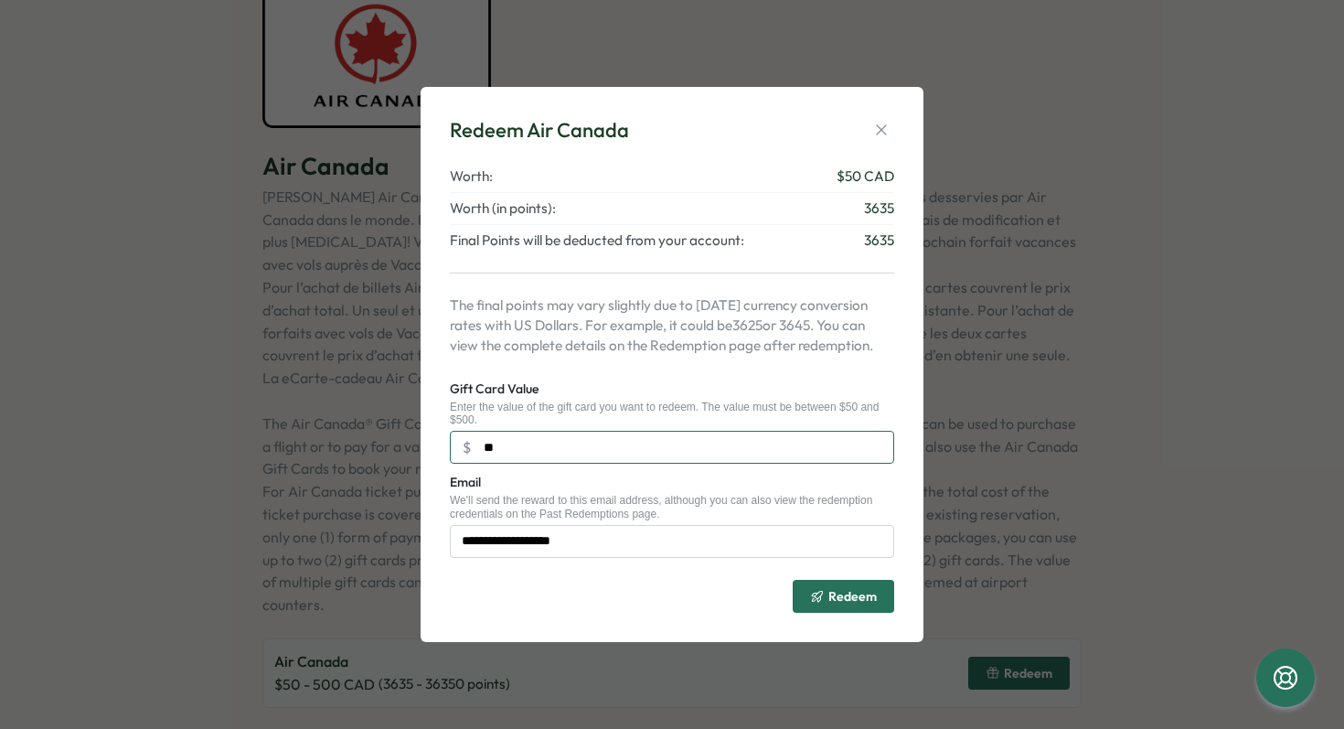
click at [572, 455] on input "**" at bounding box center [672, 447] width 444 height 33
click at [549, 443] on input "***" at bounding box center [672, 447] width 444 height 33
type input "***"
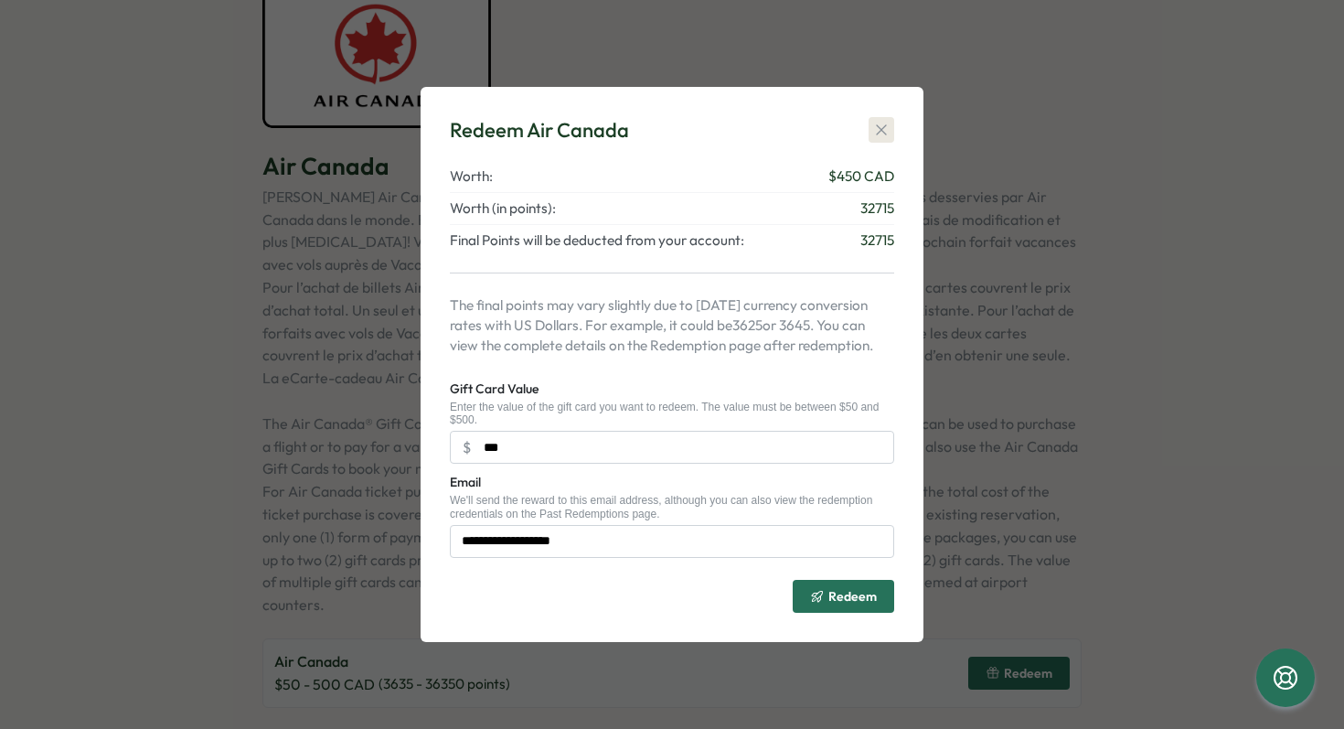
click at [876, 128] on icon "button" at bounding box center [881, 130] width 18 height 18
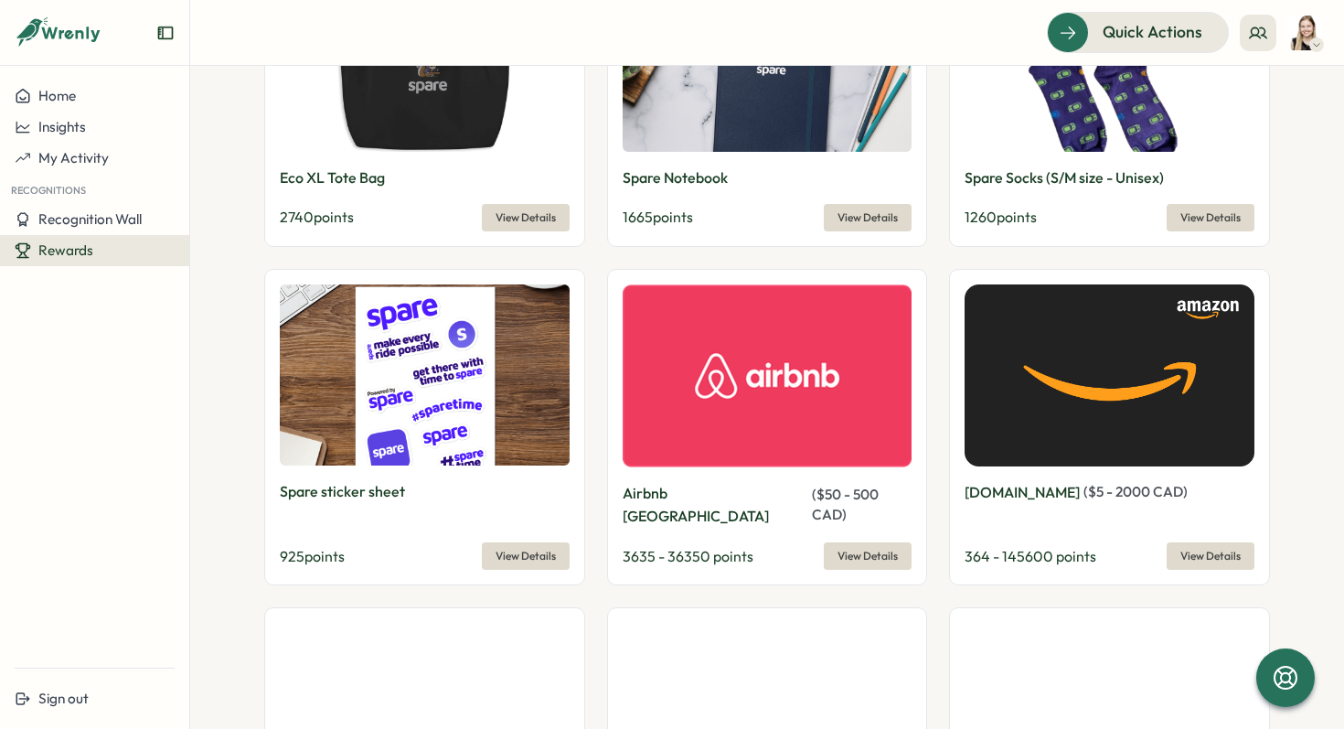
scroll to position [1406, 0]
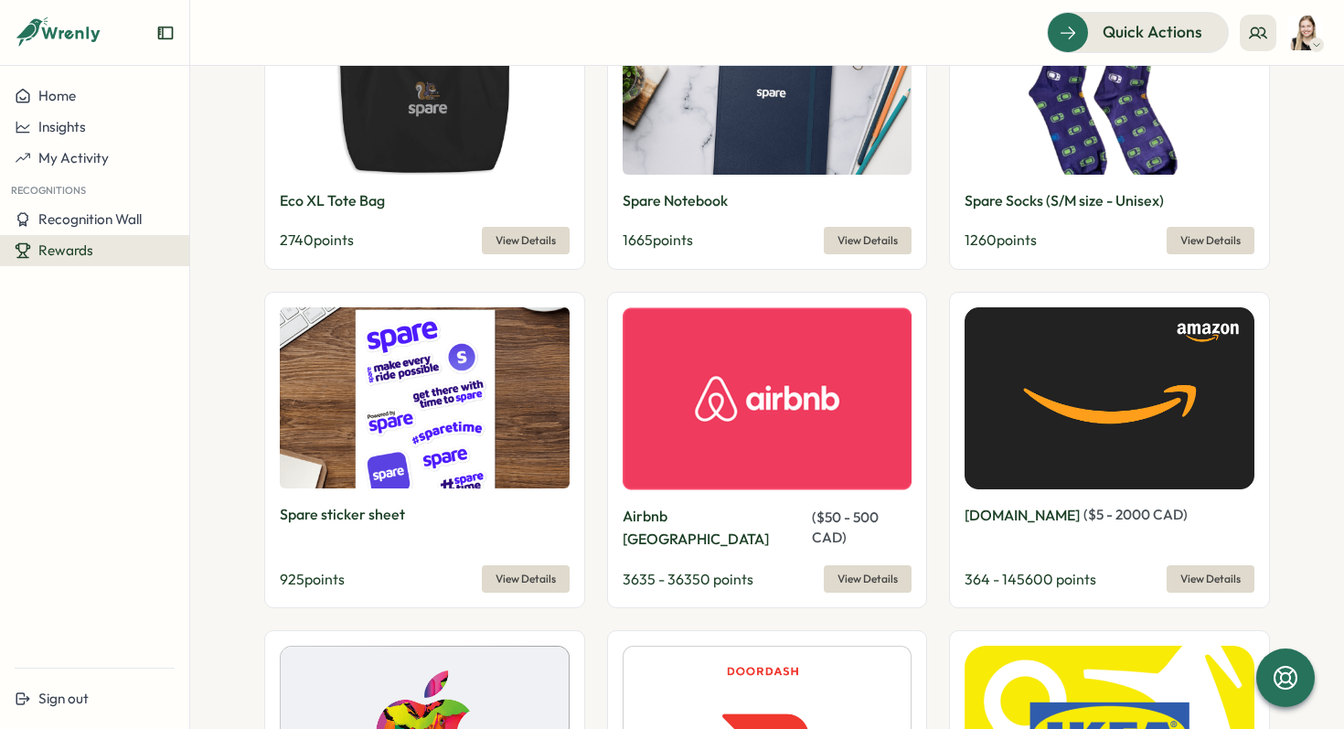
click at [1127, 388] on img at bounding box center [1110, 398] width 290 height 182
click at [1219, 566] on span "View Details" at bounding box center [1210, 579] width 60 height 26
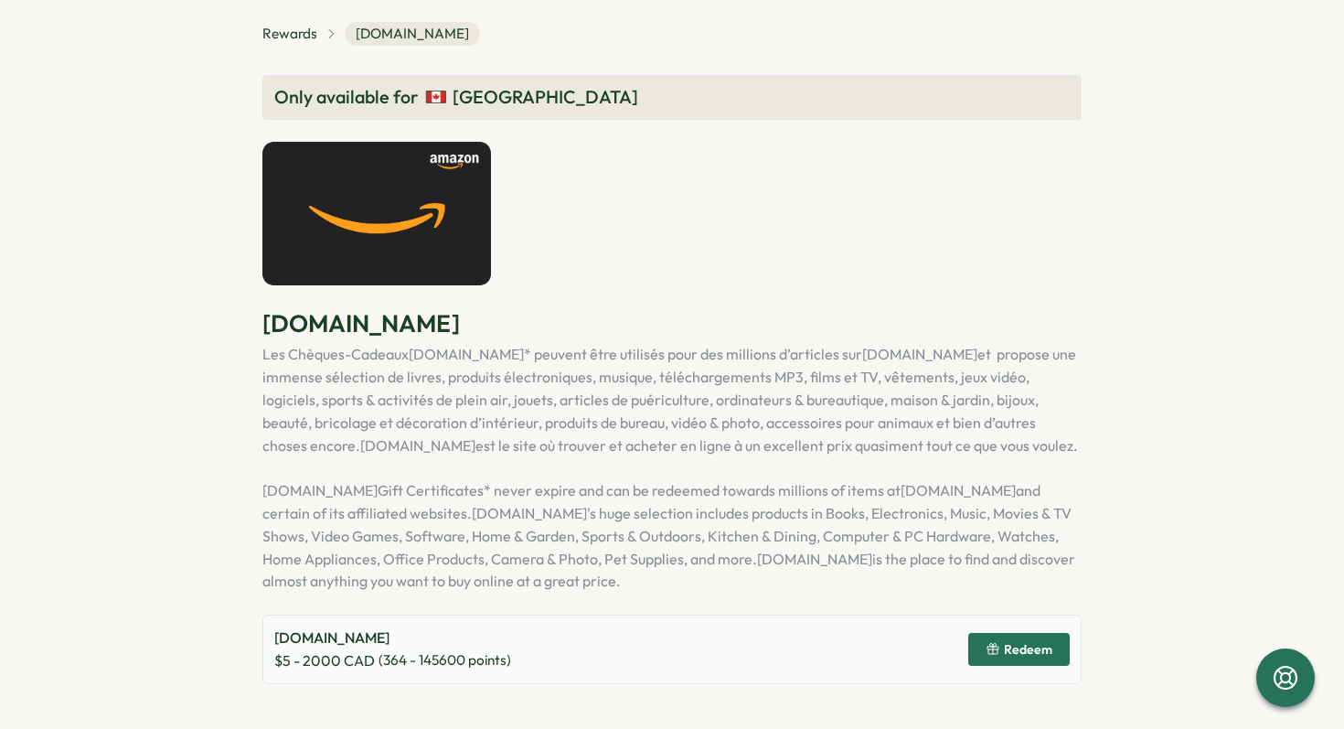
click at [1037, 649] on span "Redeem" at bounding box center [1028, 649] width 48 height 13
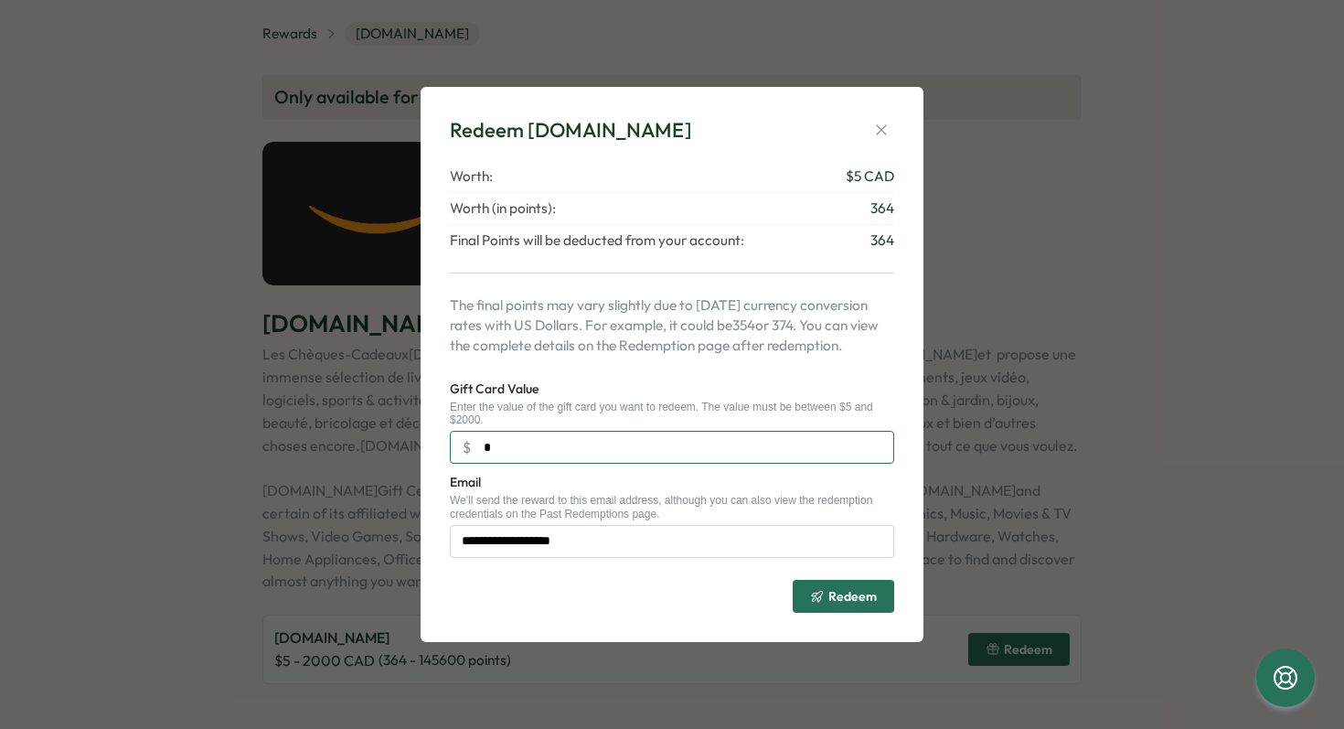
click at [517, 451] on input "*" at bounding box center [672, 447] width 444 height 33
click at [581, 443] on input "*" at bounding box center [672, 447] width 444 height 33
type input "***"
click at [889, 130] on icon "button" at bounding box center [881, 130] width 18 height 18
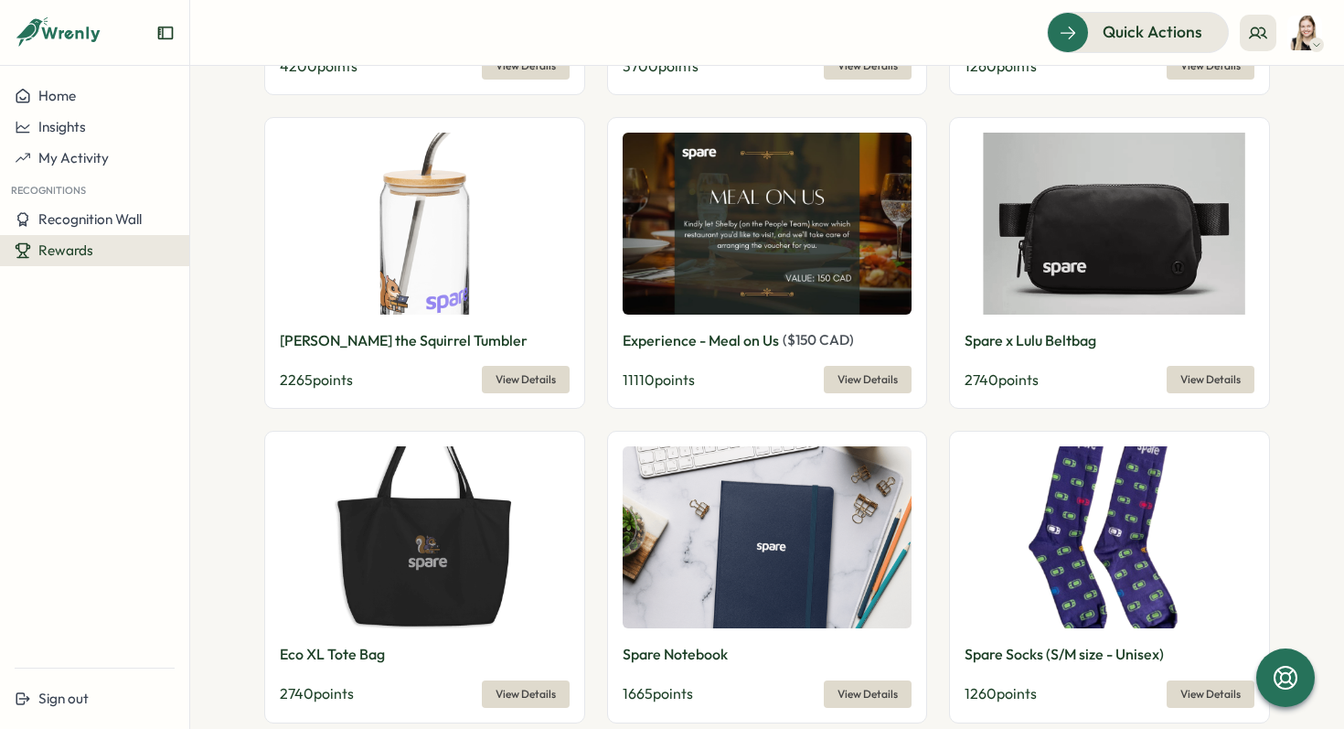
scroll to position [959, 0]
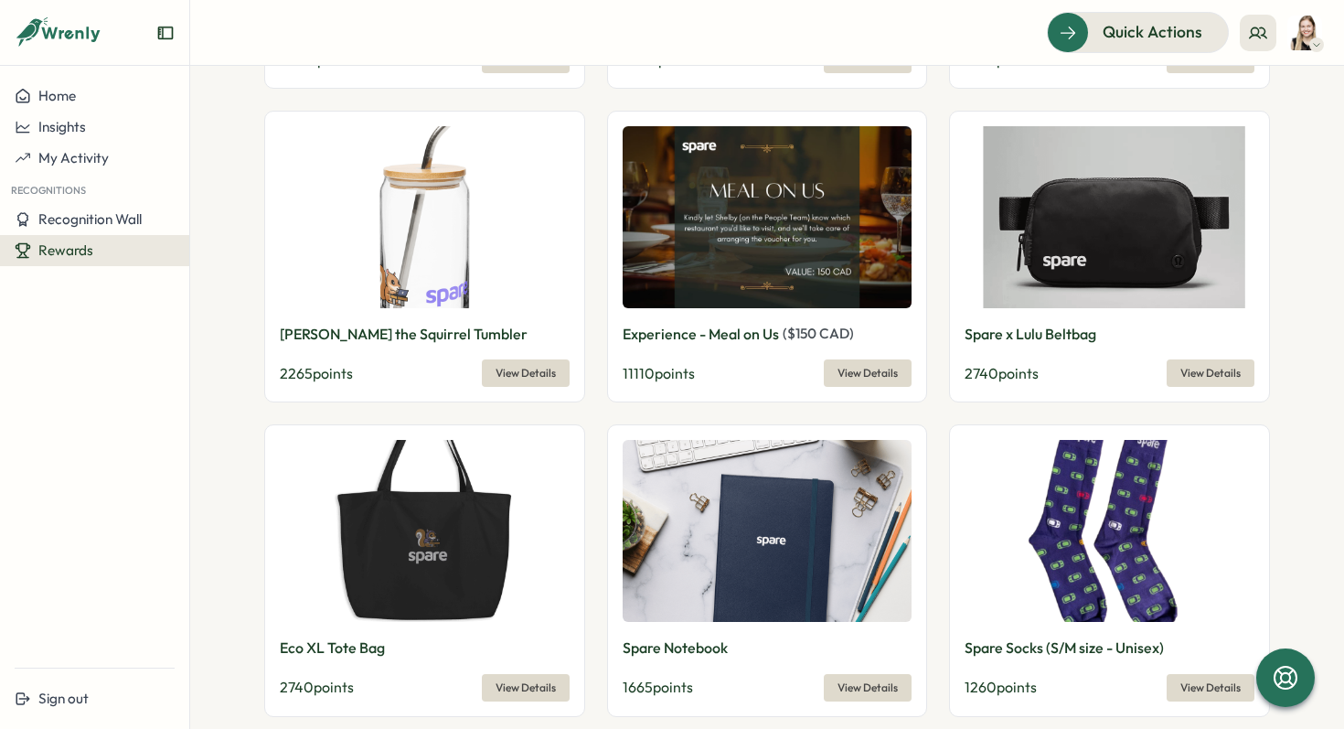
click at [1150, 231] on img at bounding box center [1110, 217] width 290 height 182
click at [1207, 374] on span "View Details" at bounding box center [1210, 373] width 60 height 26
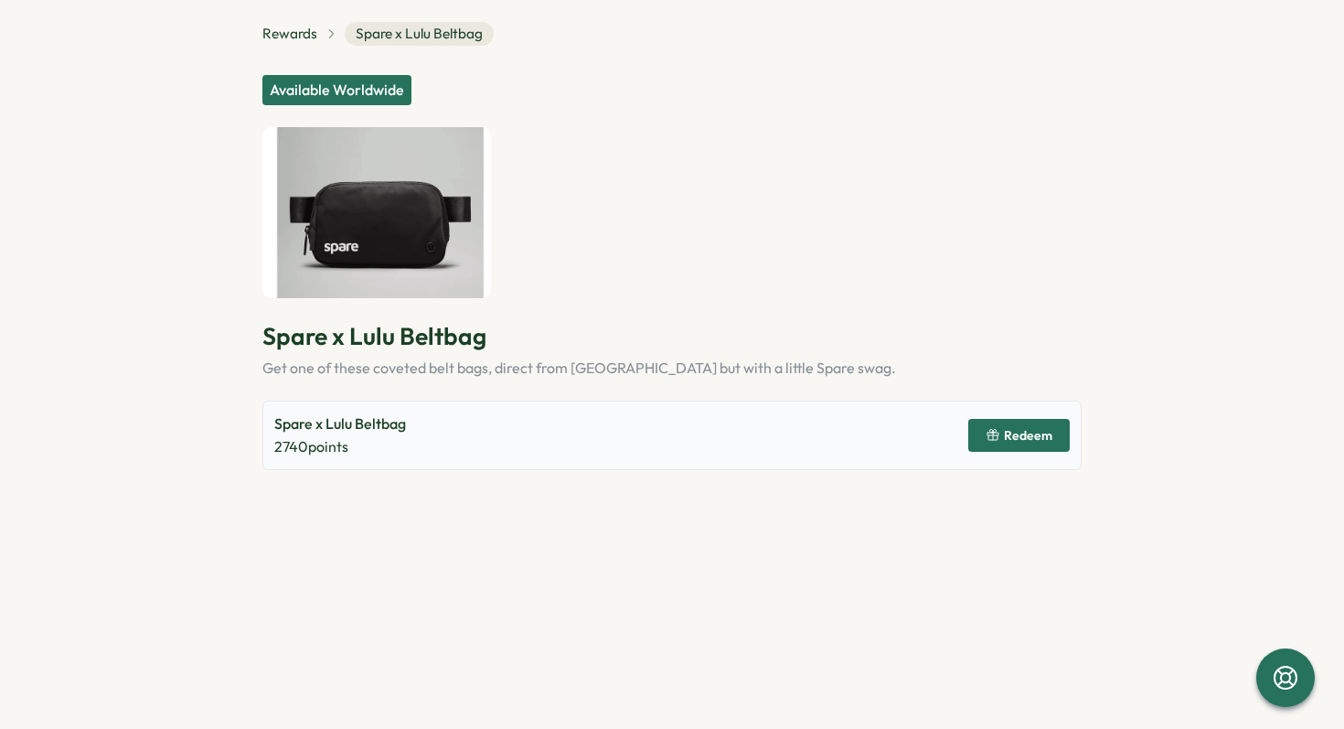
click at [410, 224] on img at bounding box center [376, 213] width 229 height 172
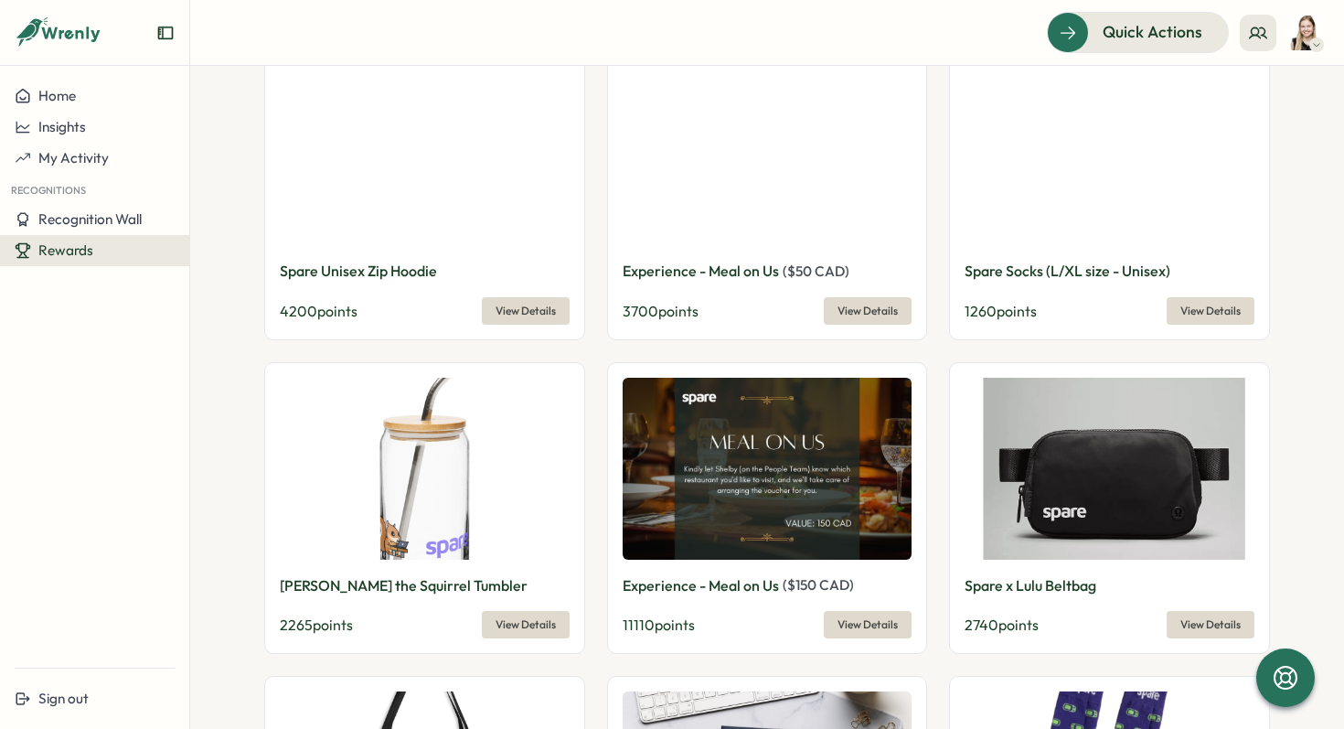
scroll to position [698, 0]
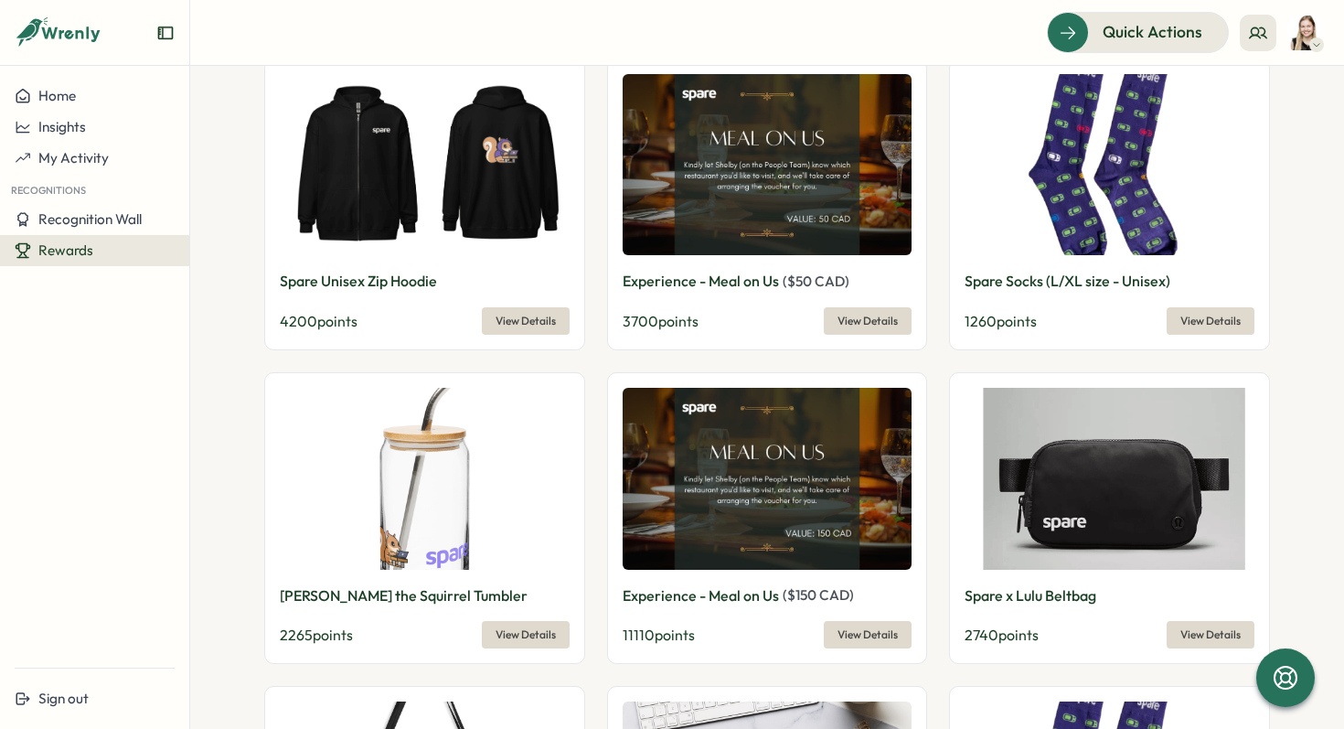
click at [864, 635] on span "View Details" at bounding box center [867, 635] width 60 height 26
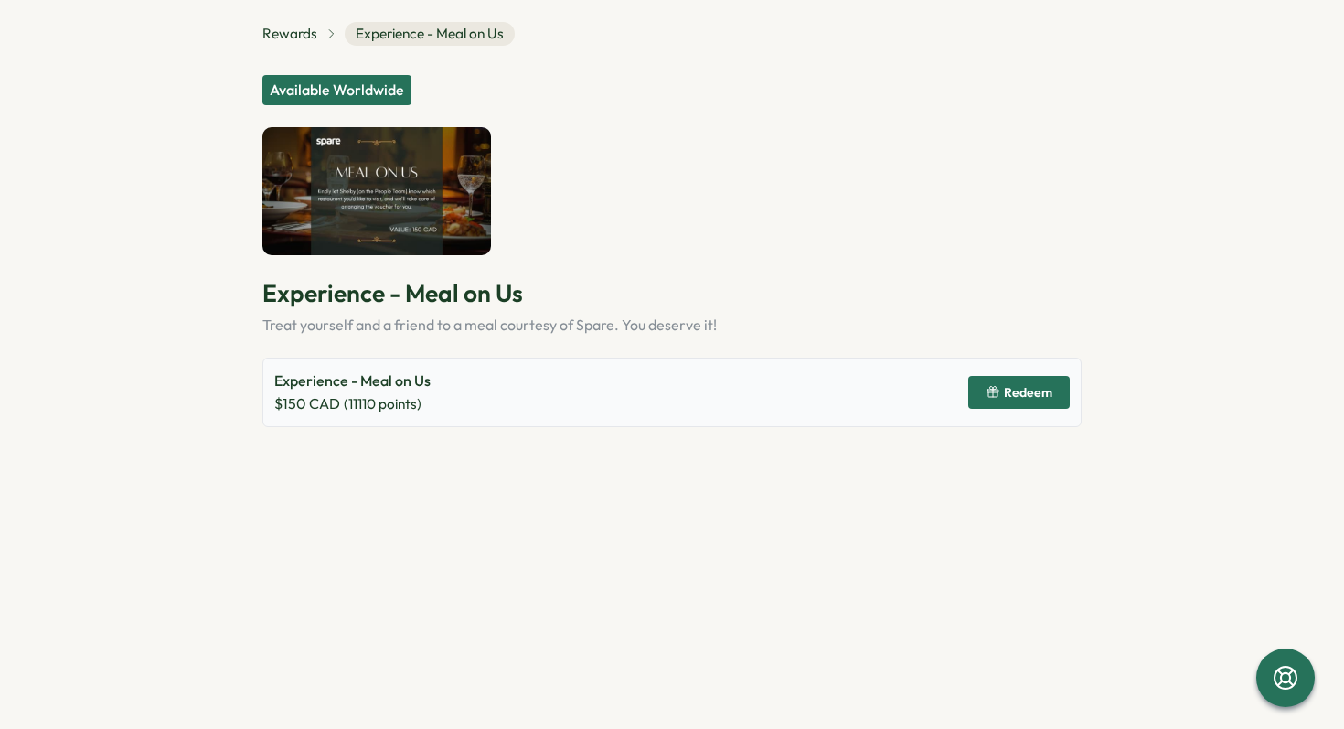
click at [1034, 379] on span "Redeem" at bounding box center [1019, 392] width 67 height 31
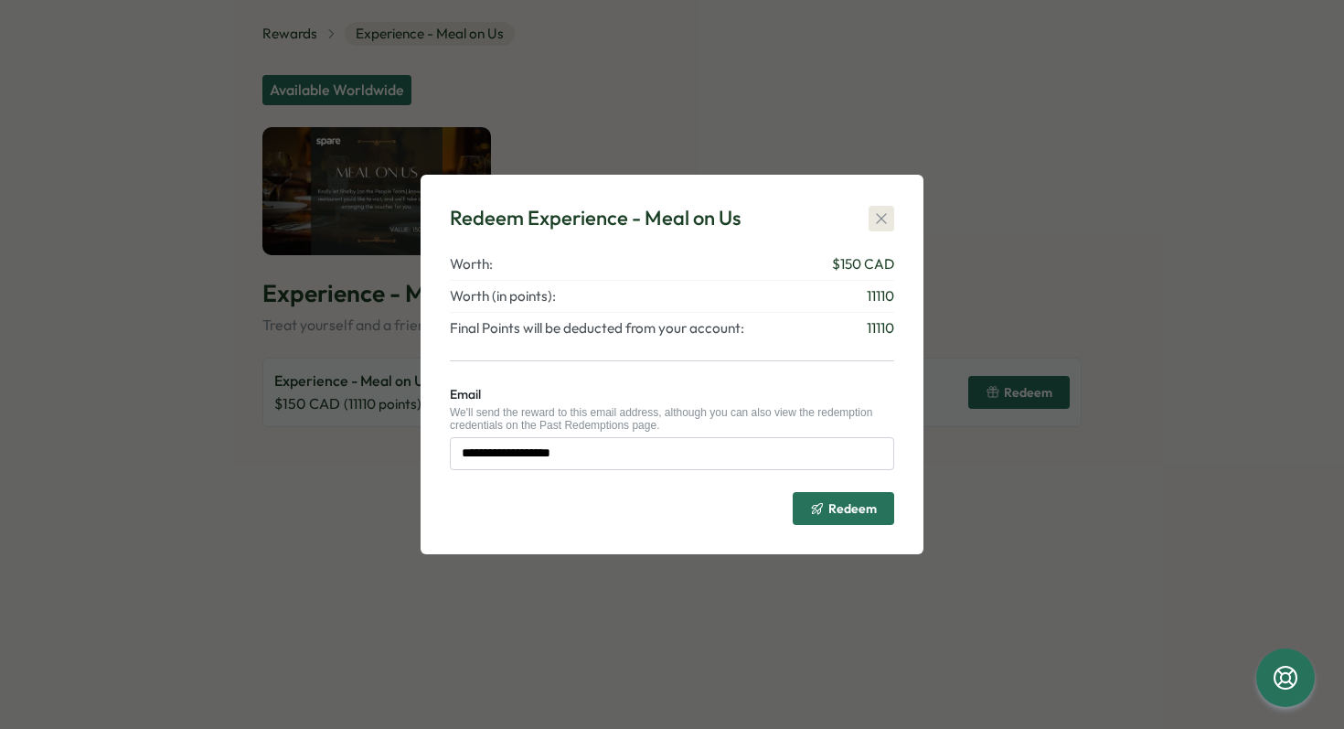
click at [879, 215] on icon "button" at bounding box center [881, 218] width 10 height 10
